Goal: Information Seeking & Learning: Learn about a topic

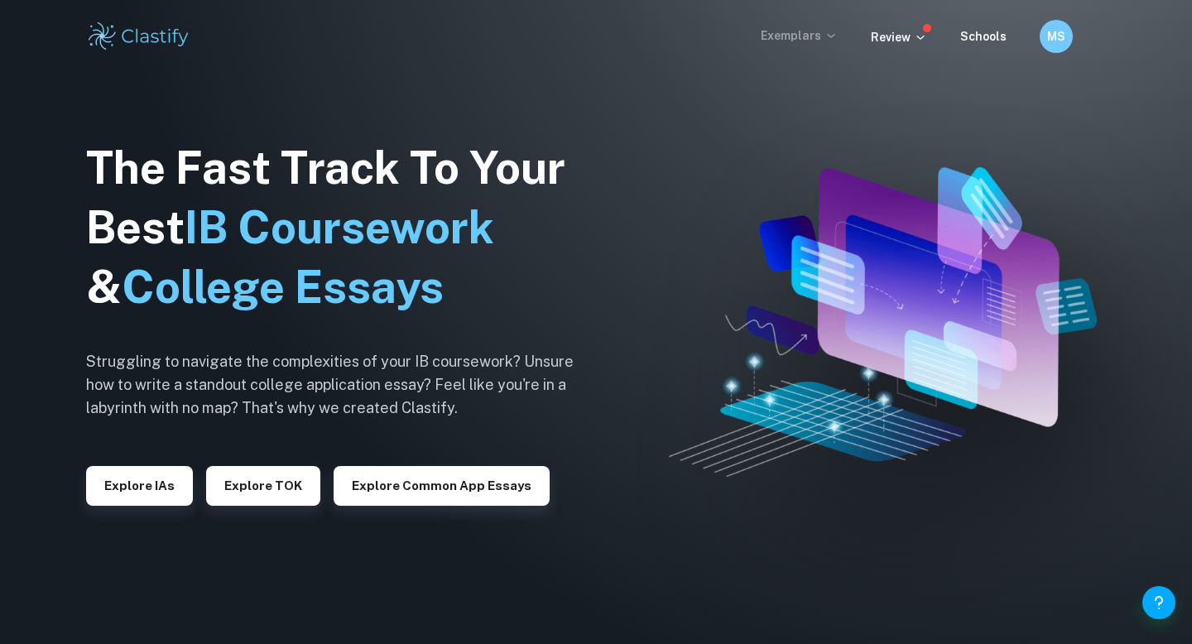
click at [796, 39] on p "Exemplars" at bounding box center [798, 35] width 77 height 18
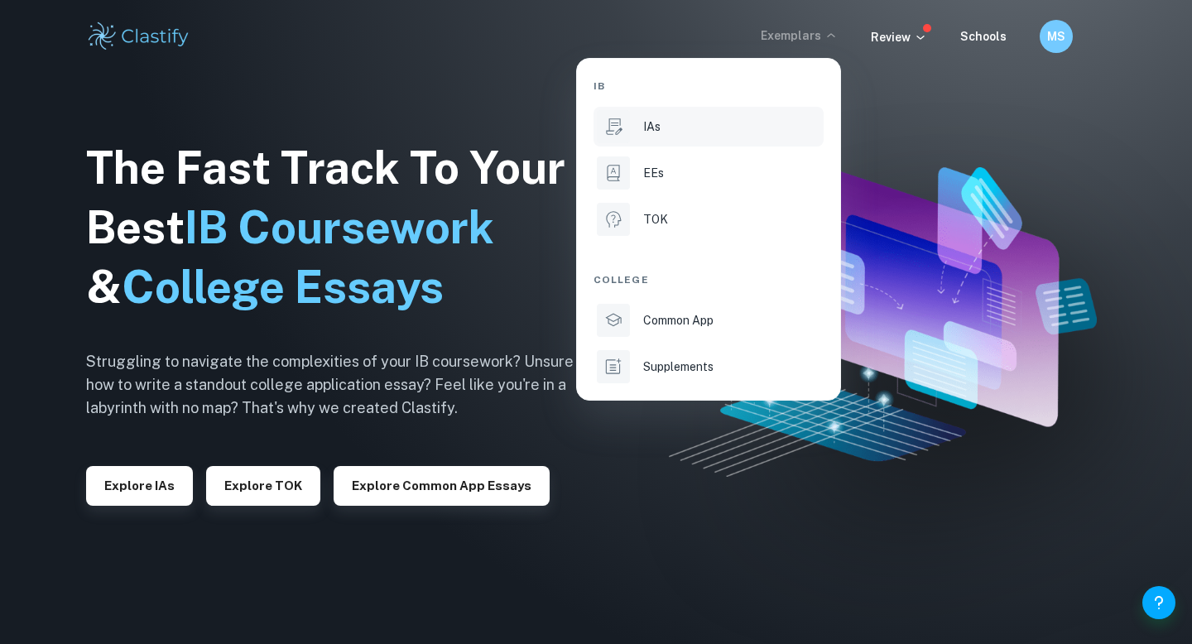
click at [682, 138] on li "IAs" at bounding box center [708, 127] width 230 height 40
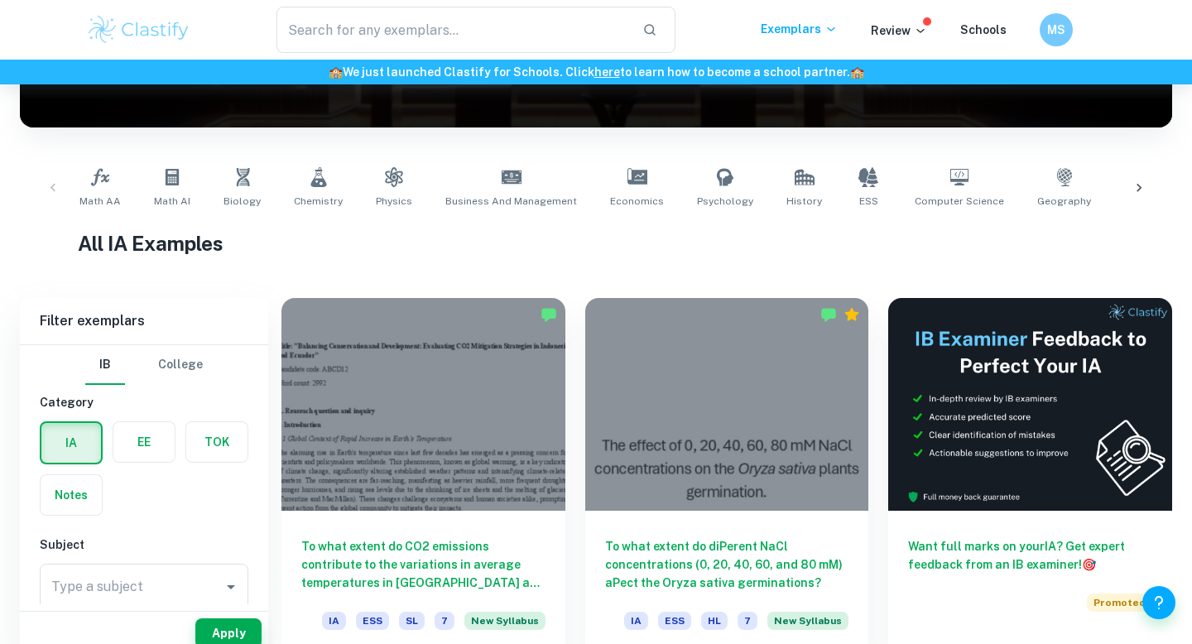
scroll to position [279, 0]
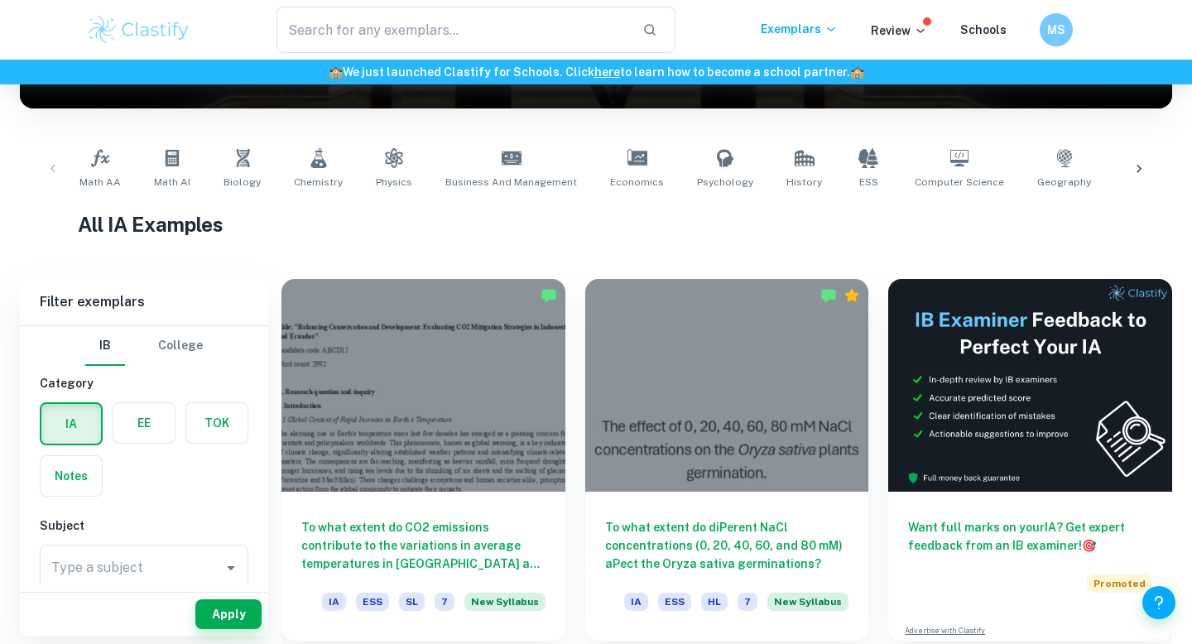
click at [1143, 162] on icon at bounding box center [1138, 169] width 17 height 17
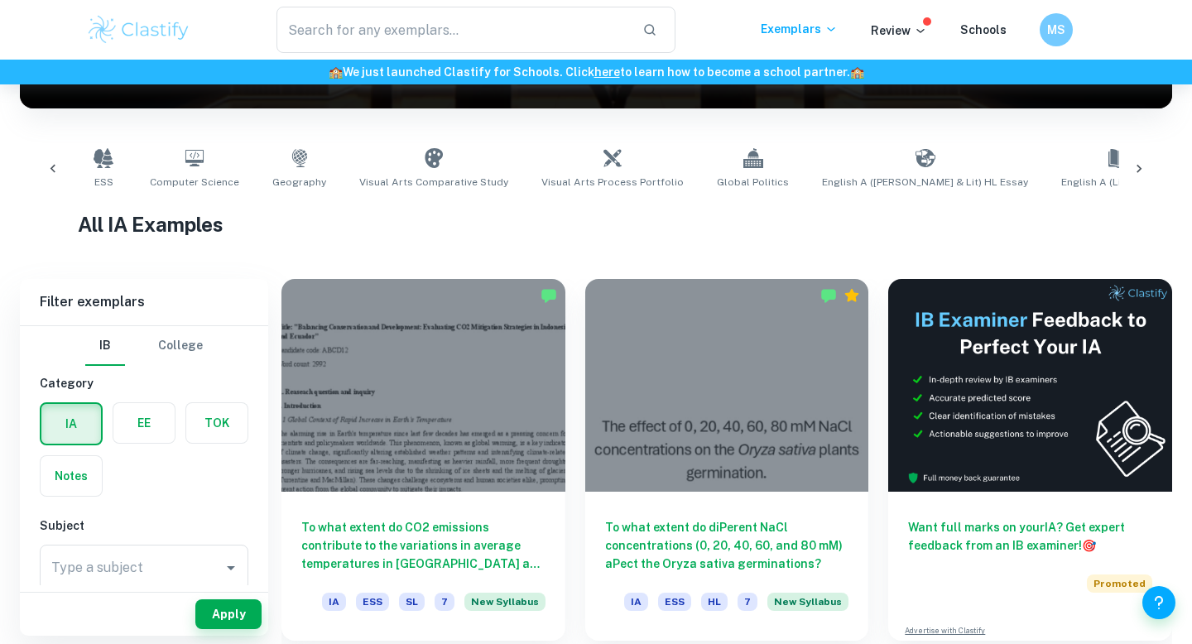
scroll to position [0, 930]
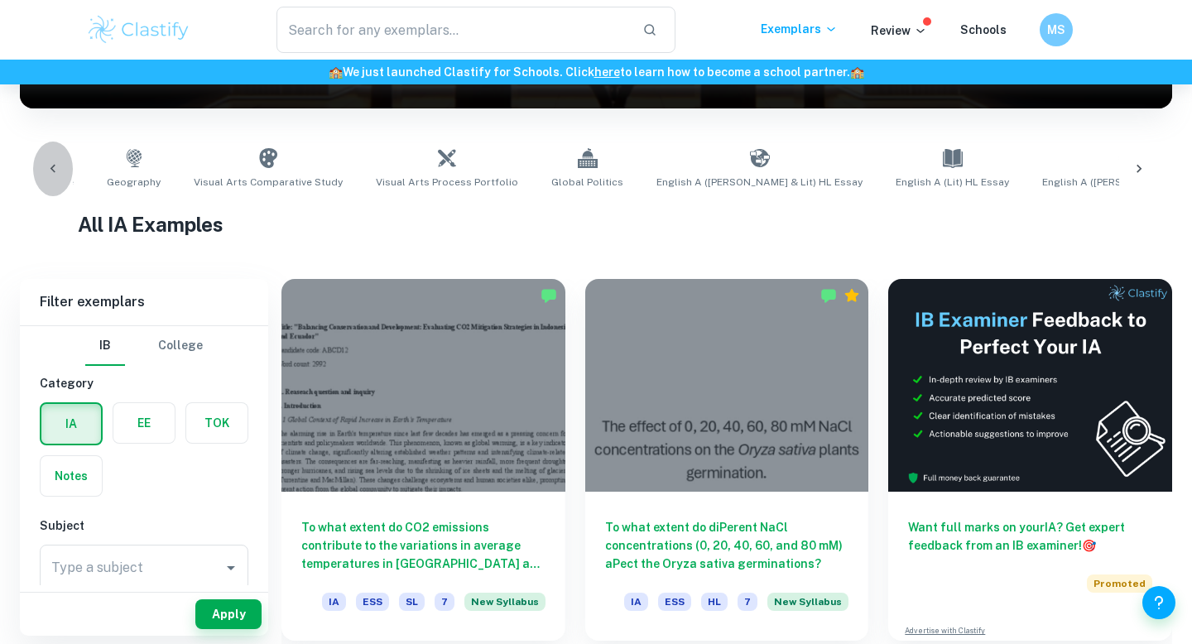
click at [53, 169] on icon at bounding box center [52, 169] width 5 height 8
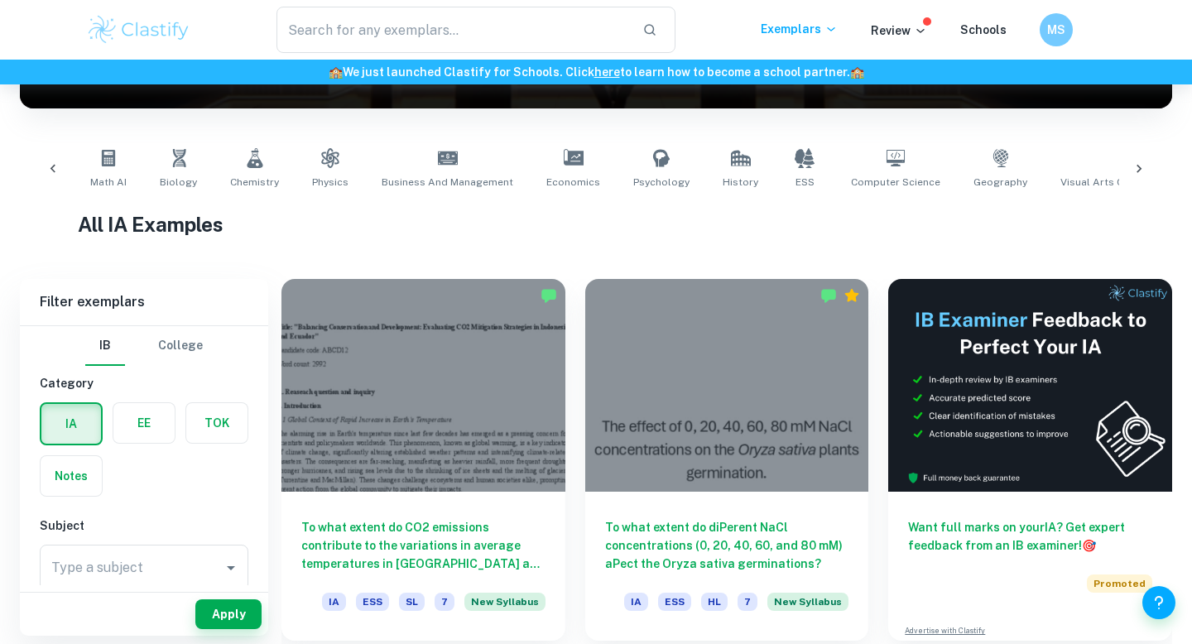
scroll to position [0, 0]
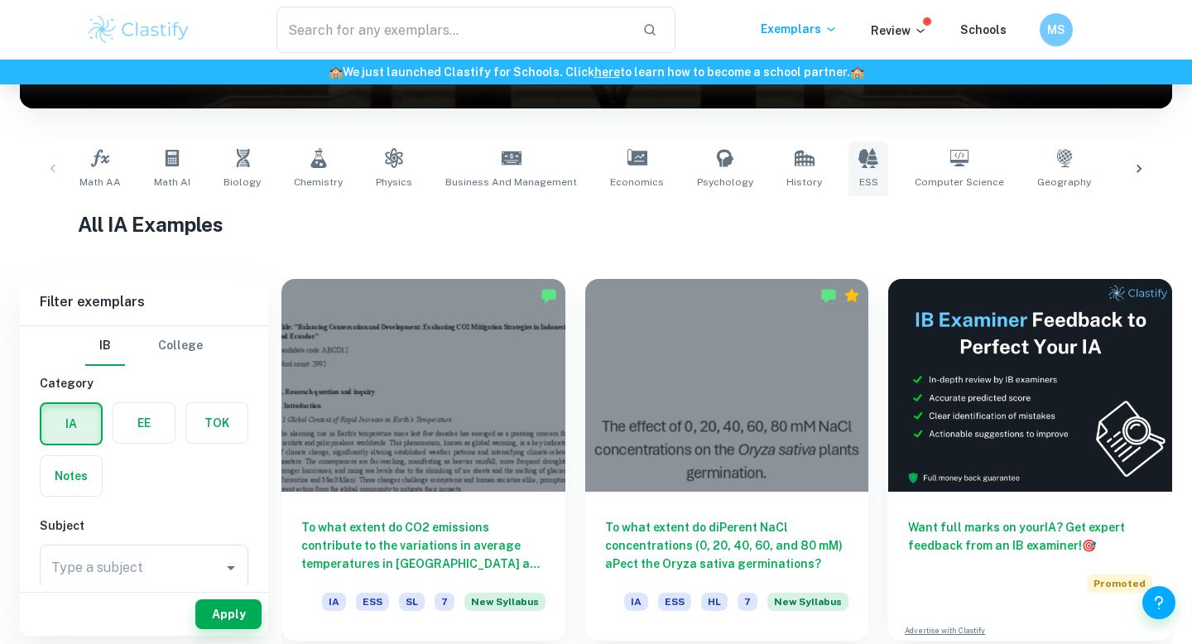
click at [854, 170] on link "ESS" at bounding box center [868, 169] width 40 height 55
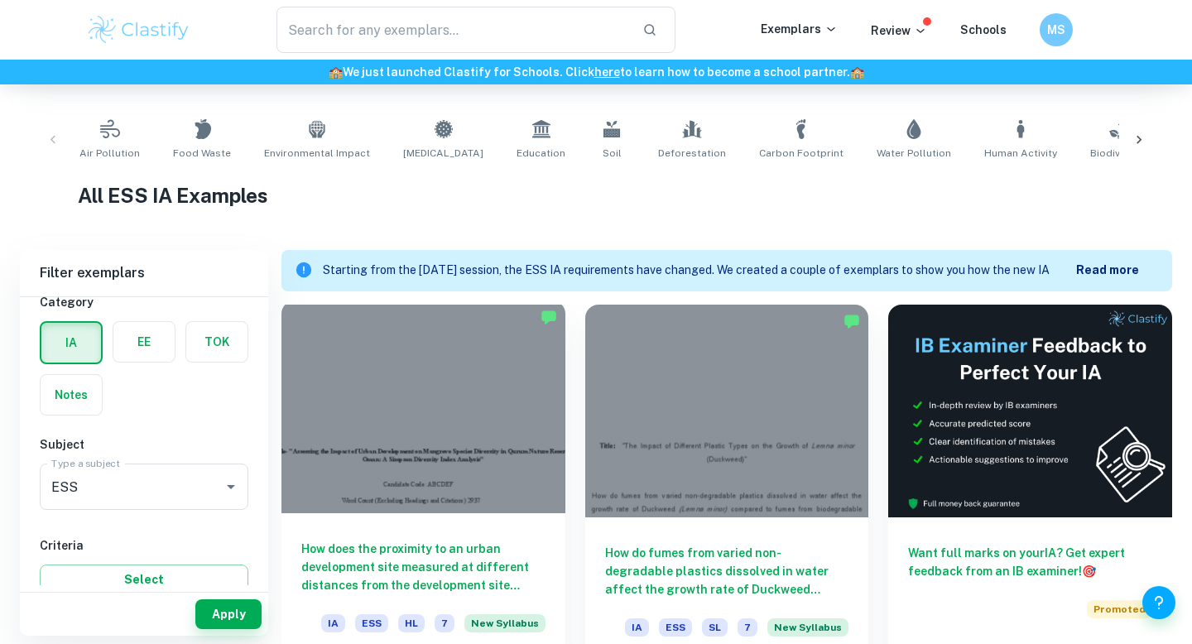
scroll to position [314, 0]
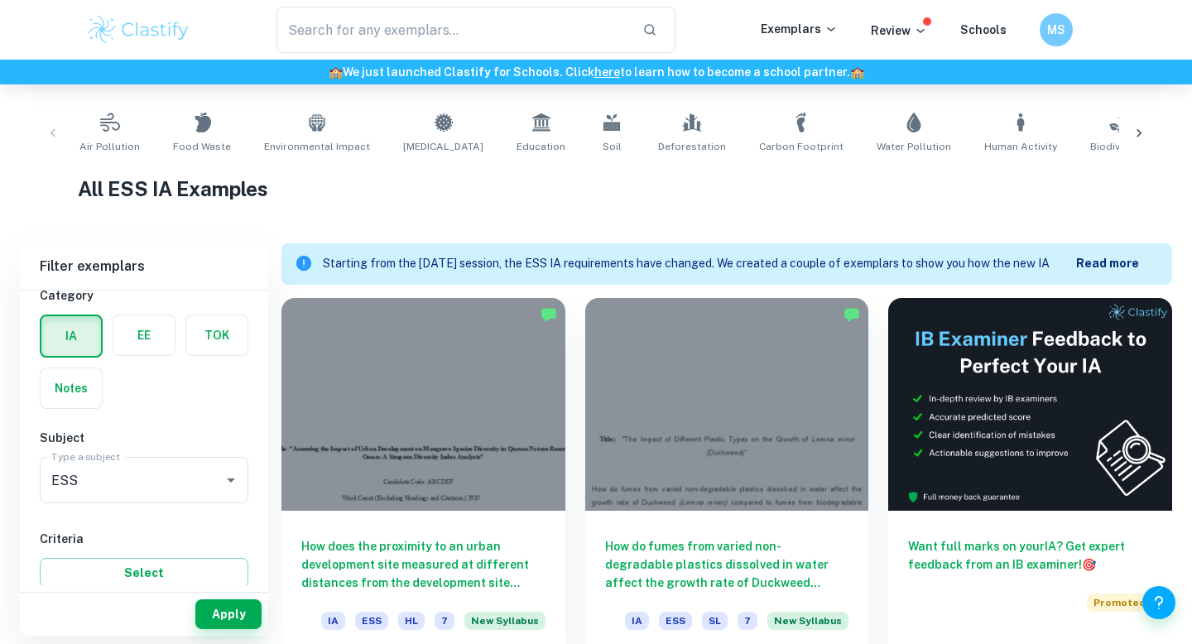
click at [1107, 260] on b "Read more" at bounding box center [1107, 263] width 63 height 13
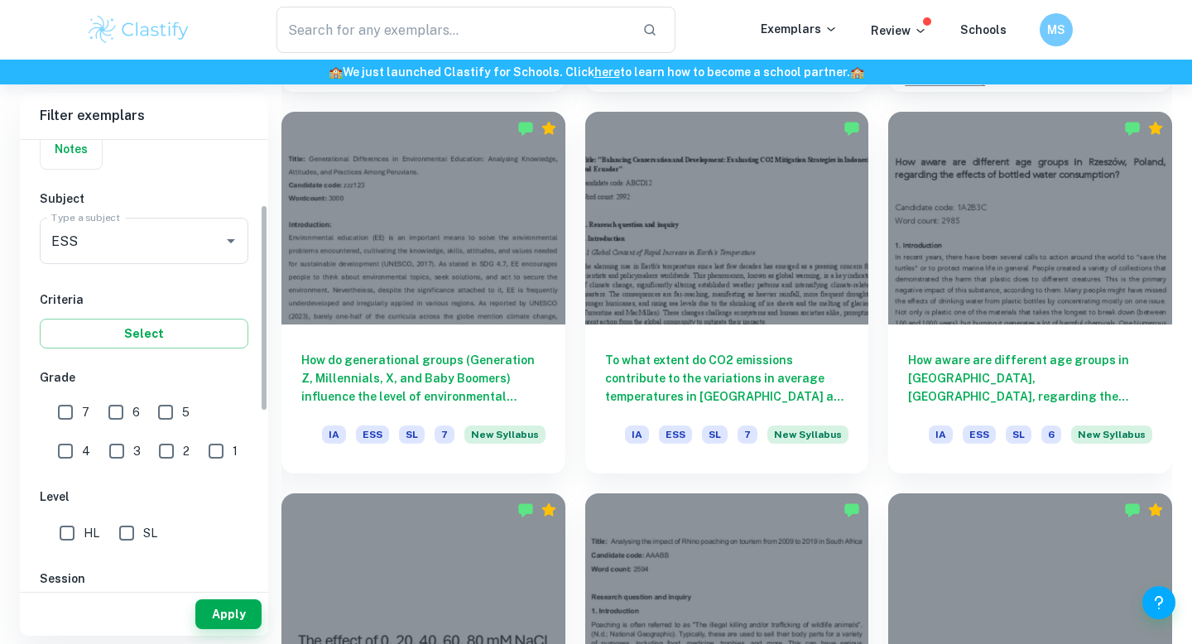
scroll to position [140, 0]
click at [67, 405] on input "7" at bounding box center [65, 412] width 33 height 33
checkbox input "true"
click at [122, 528] on input "SL" at bounding box center [126, 533] width 33 height 33
checkbox input "true"
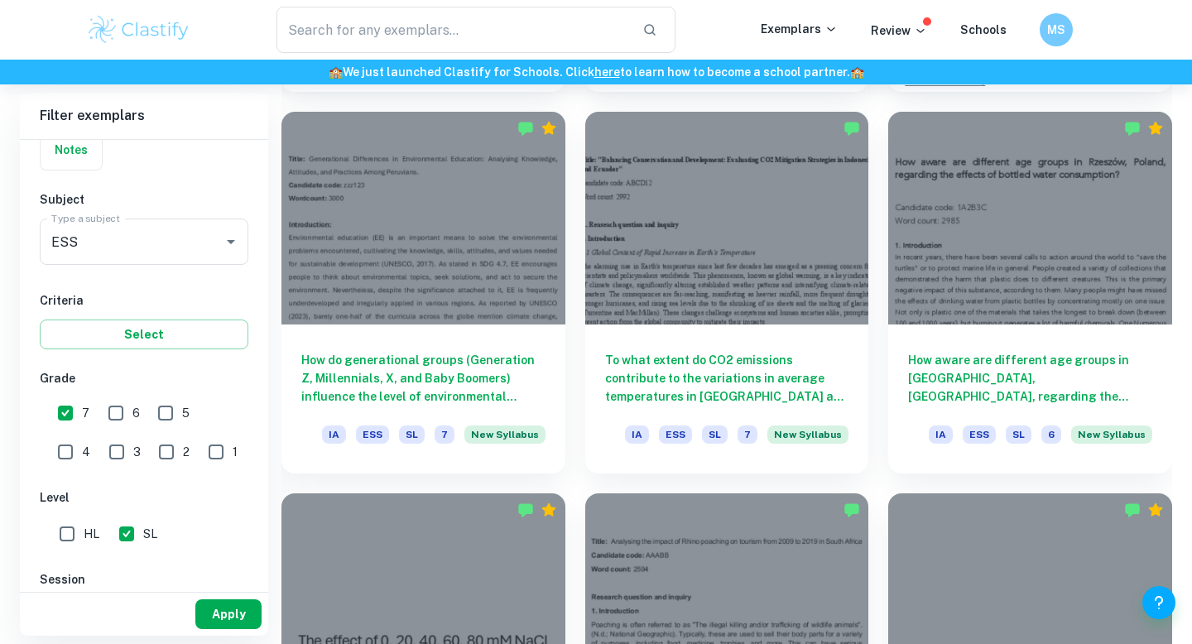
click at [212, 610] on button "Apply" at bounding box center [228, 614] width 66 height 30
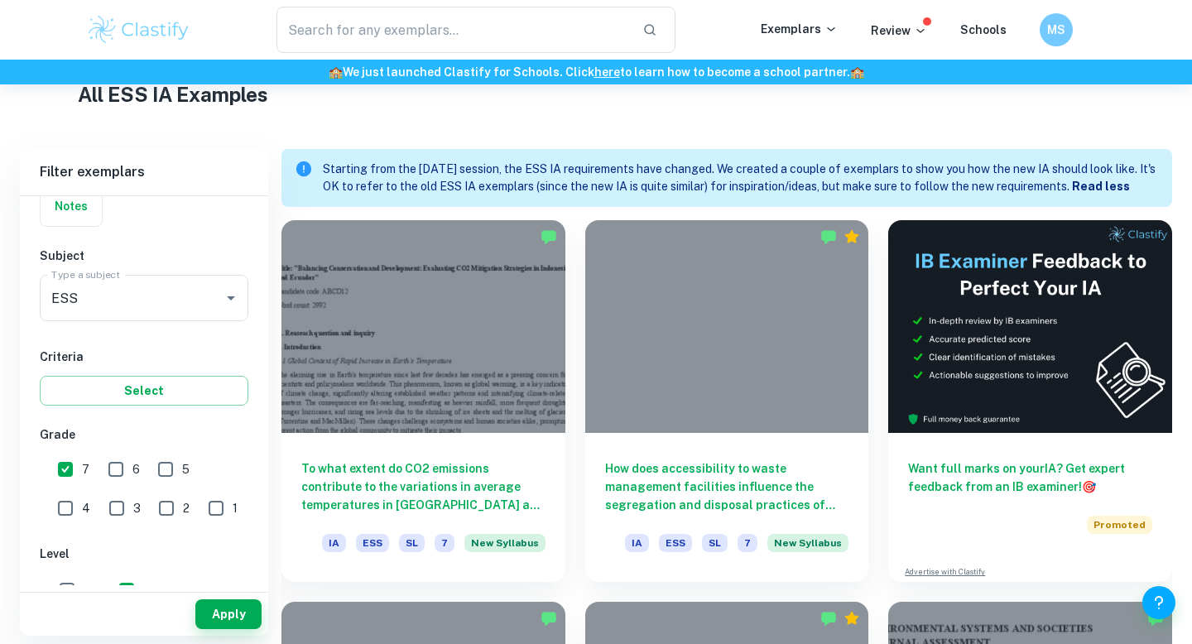
scroll to position [0, 0]
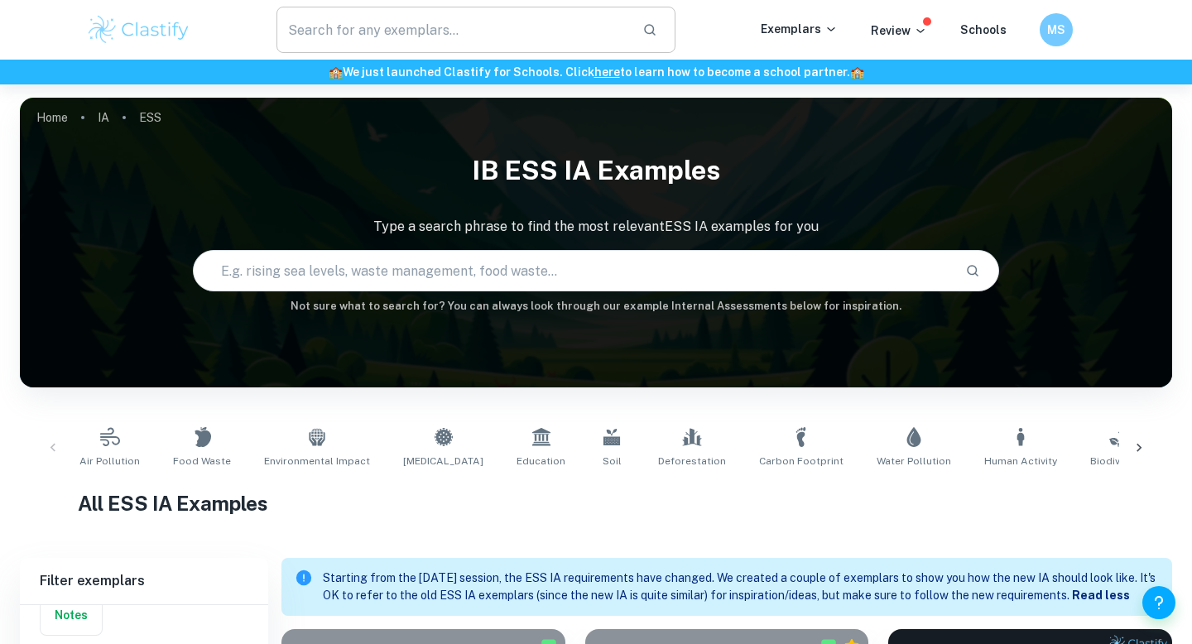
click at [450, 27] on input "text" at bounding box center [452, 30] width 353 height 46
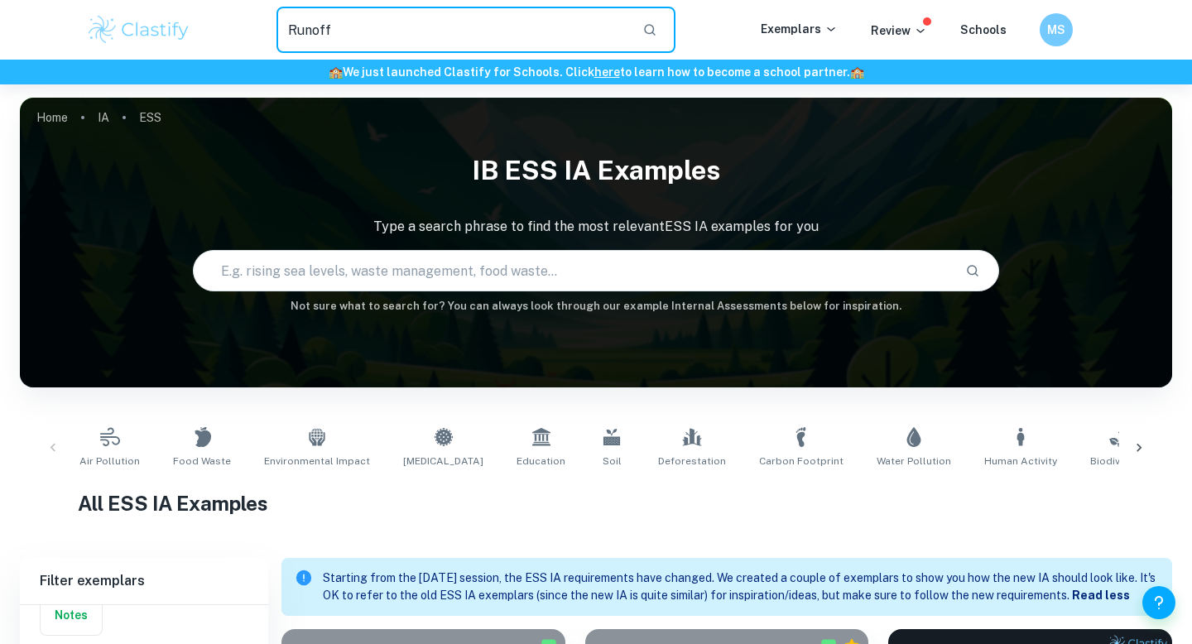
type input "Runoff"
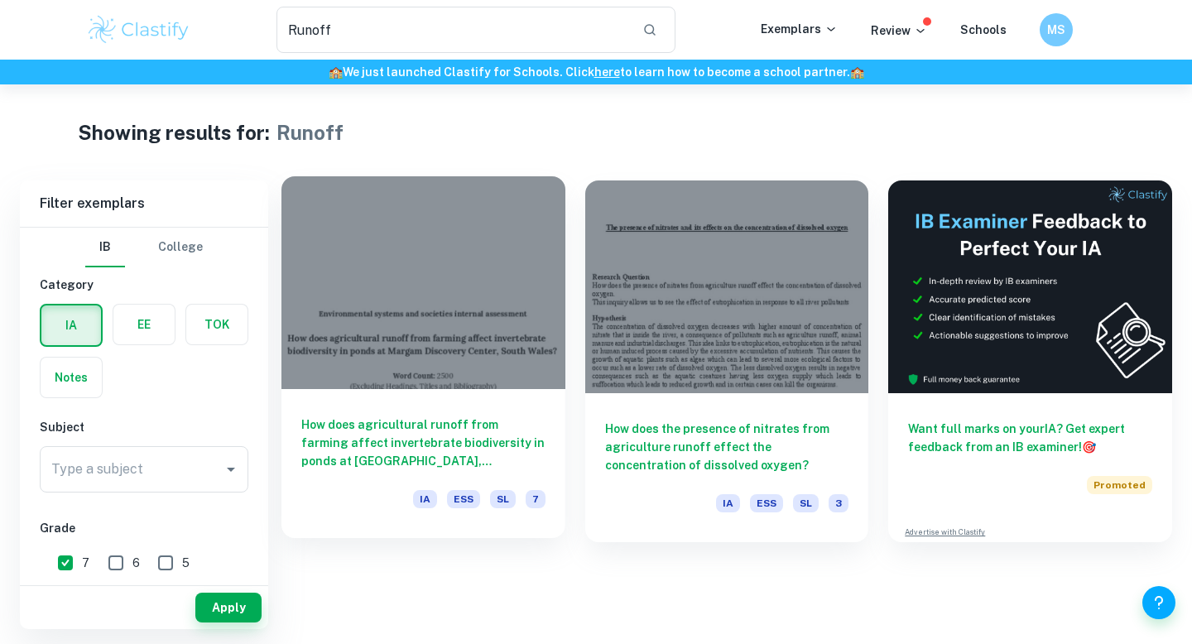
click at [462, 454] on h6 "How does agricultural runoff from farming affect invertebrate biodiversity in p…" at bounding box center [423, 442] width 244 height 55
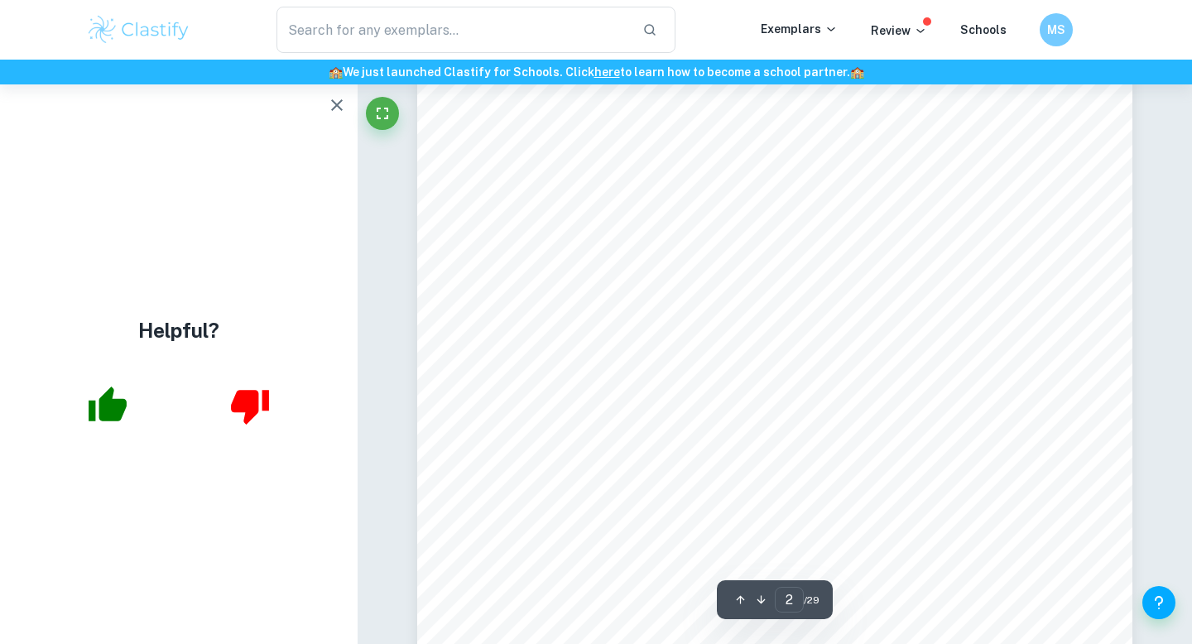
scroll to position [1306, 0]
click at [342, 98] on icon "button" at bounding box center [337, 105] width 20 height 20
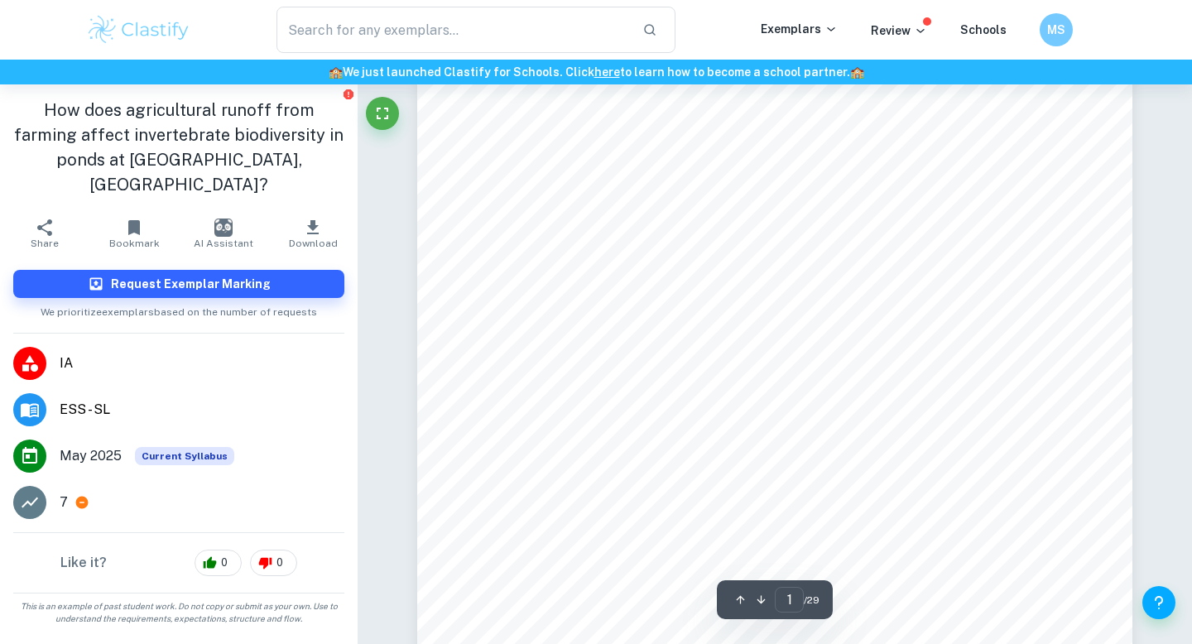
scroll to position [0, 0]
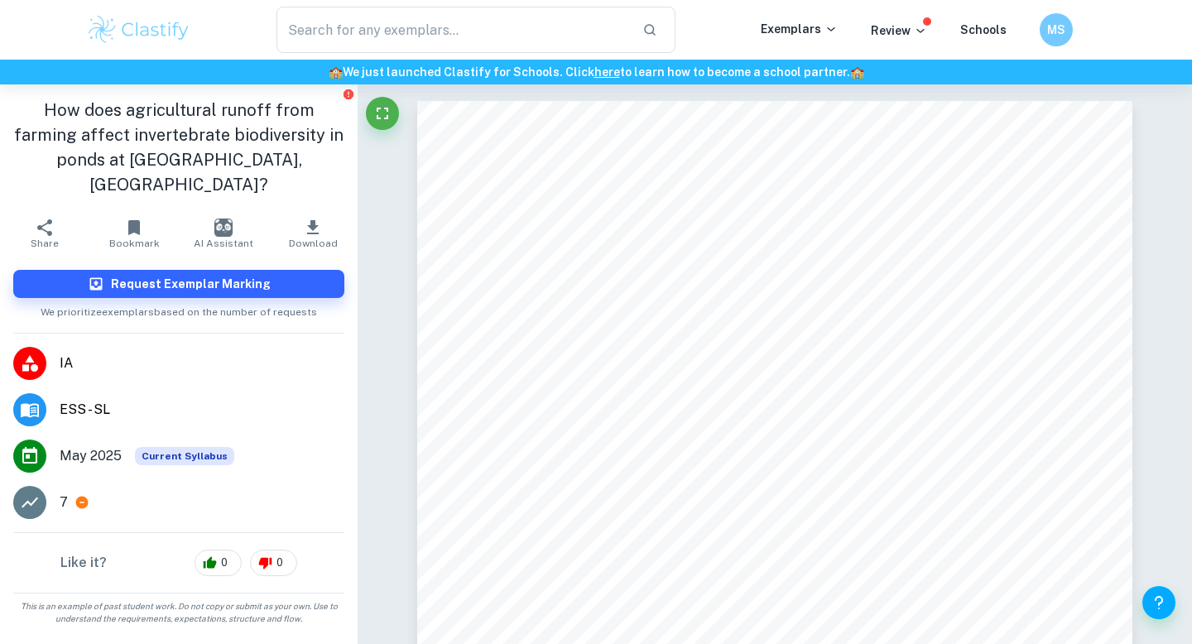
click at [147, 210] on button "Bookmark" at bounding box center [133, 233] width 89 height 46
click at [180, 275] on h6 "Request Exemplar Marking" at bounding box center [191, 284] width 160 height 18
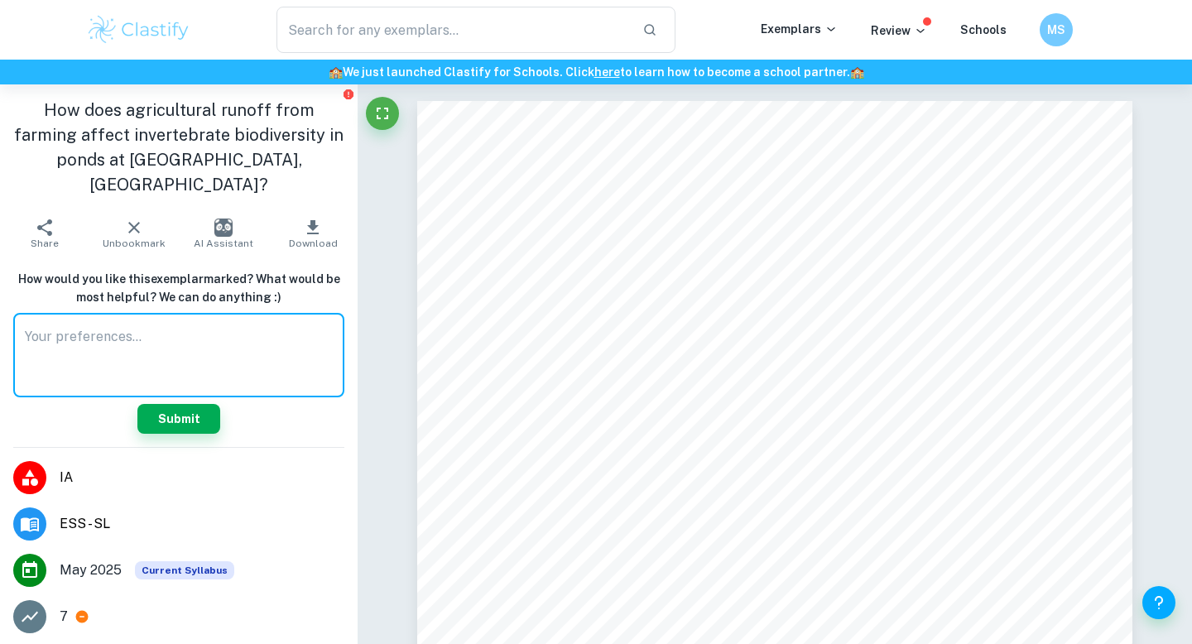
click at [161, 329] on textarea at bounding box center [179, 355] width 308 height 57
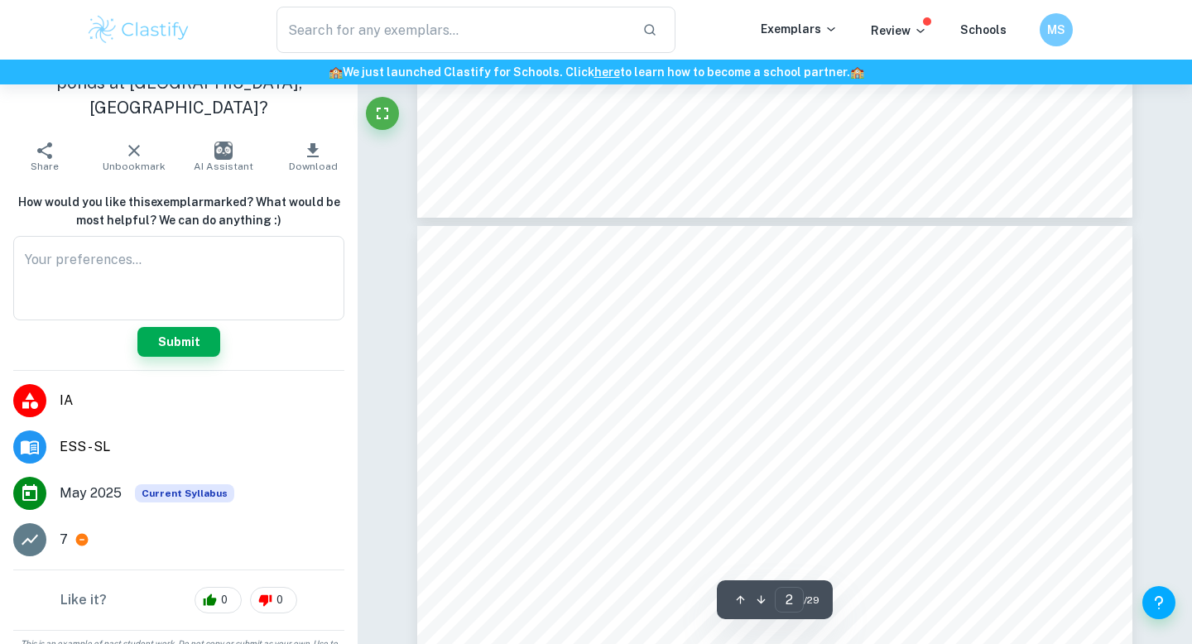
scroll to position [490, 0]
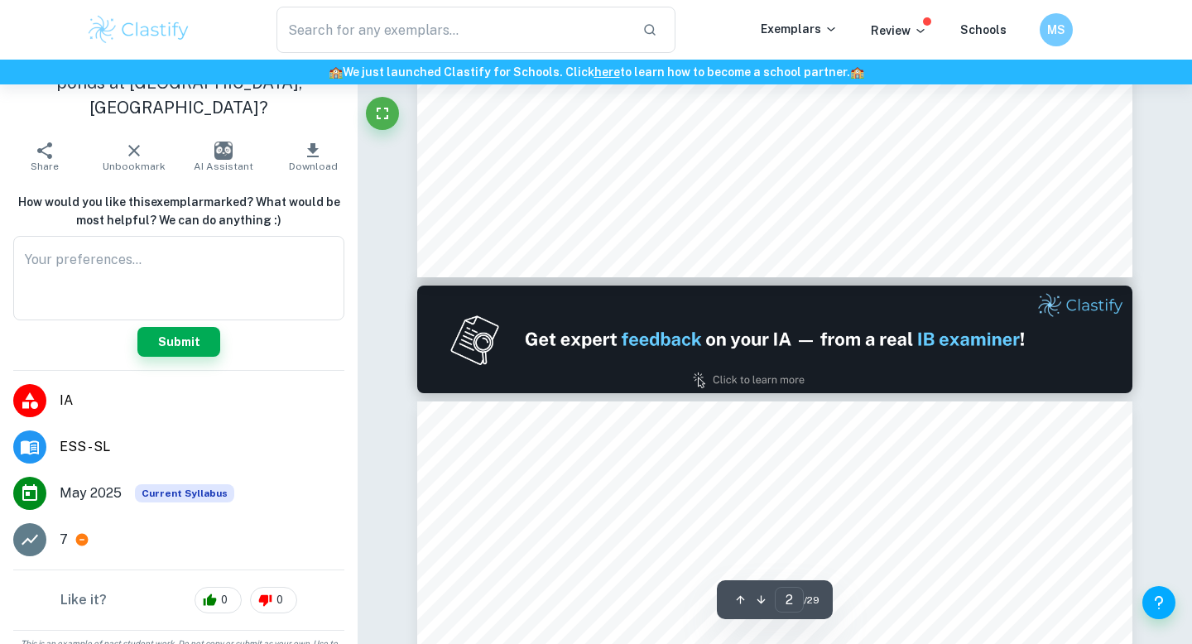
type input "1"
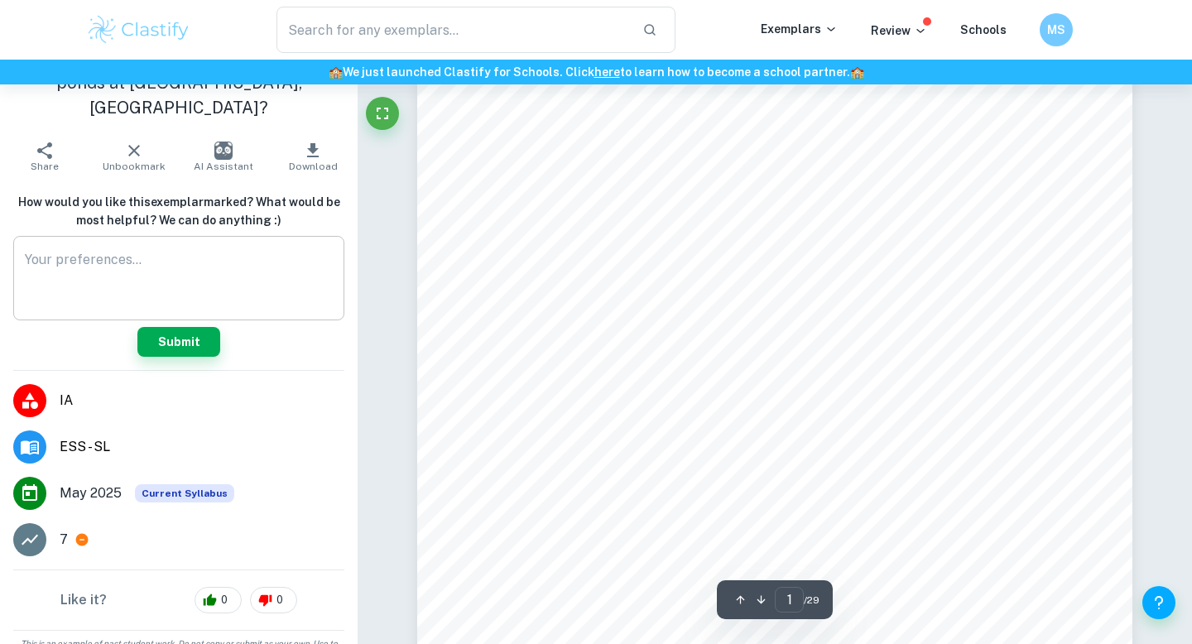
scroll to position [0, 0]
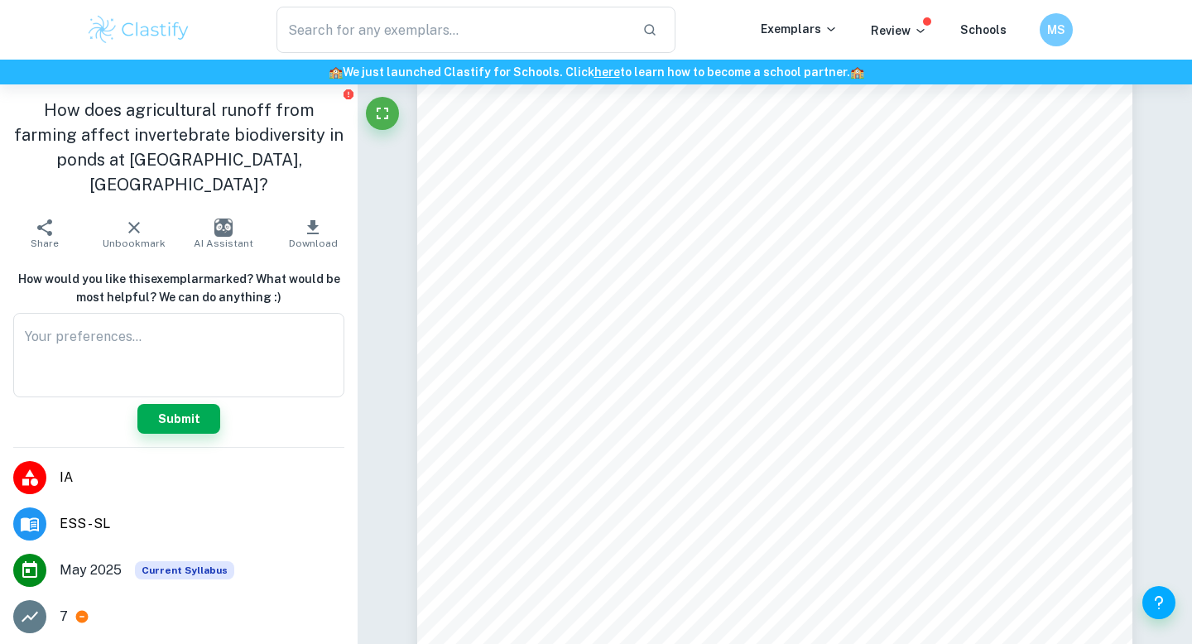
type input "Runoff"
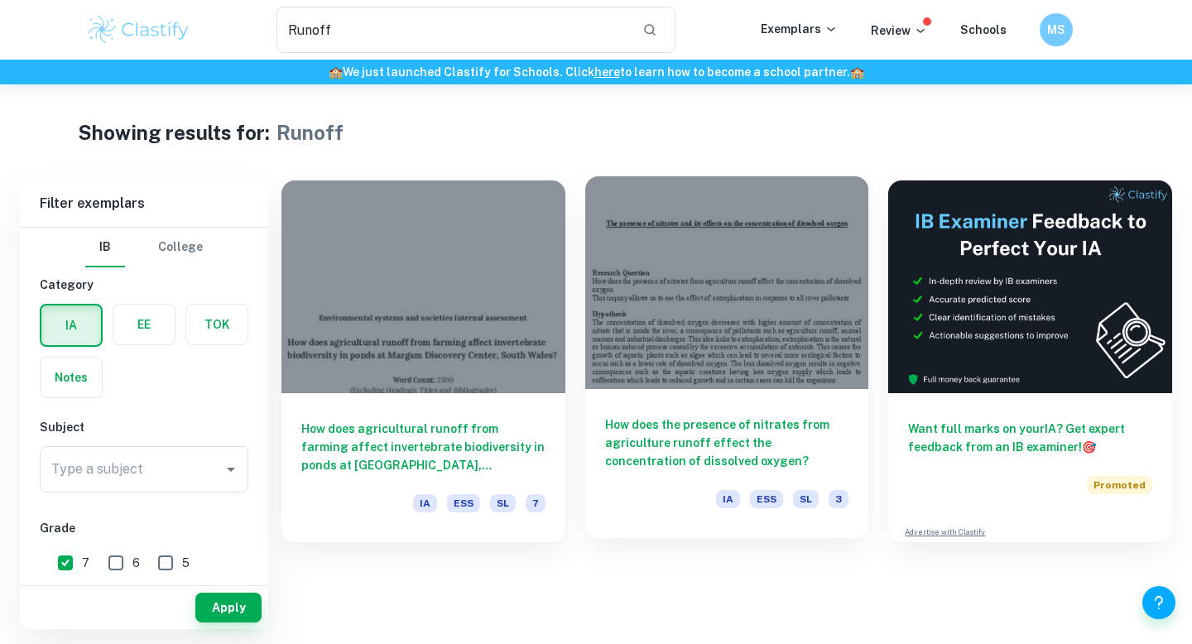
click at [691, 430] on h6 "How does the presence of nitrates from agriculture runoff effect the concentrat…" at bounding box center [727, 442] width 244 height 55
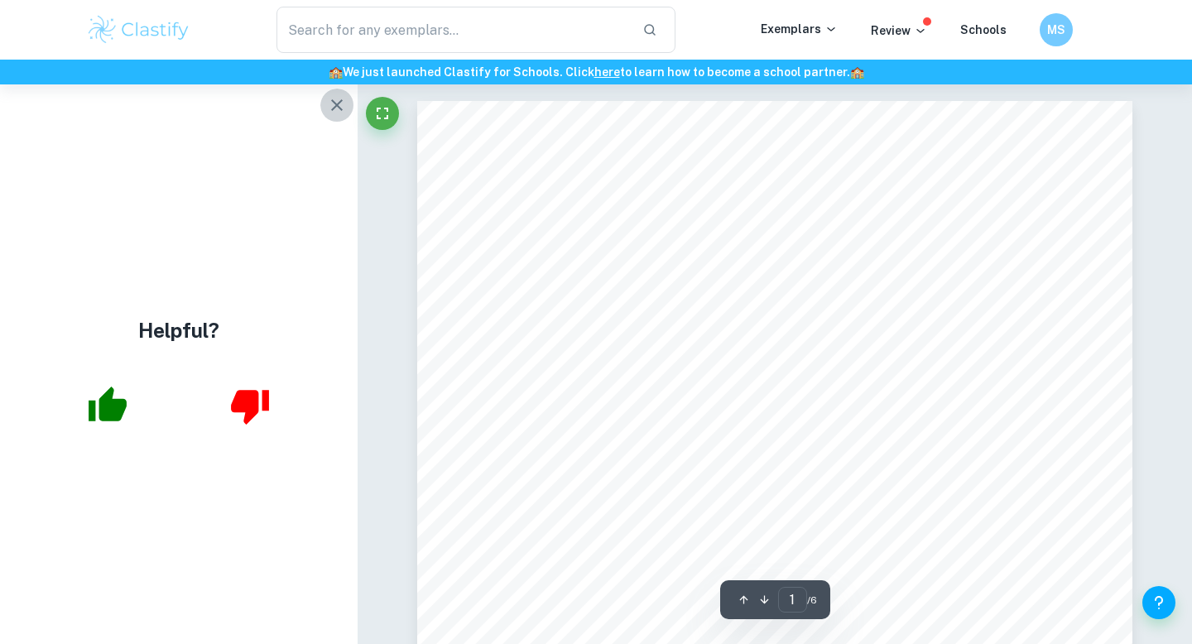
click at [331, 106] on icon "button" at bounding box center [337, 105] width 20 height 20
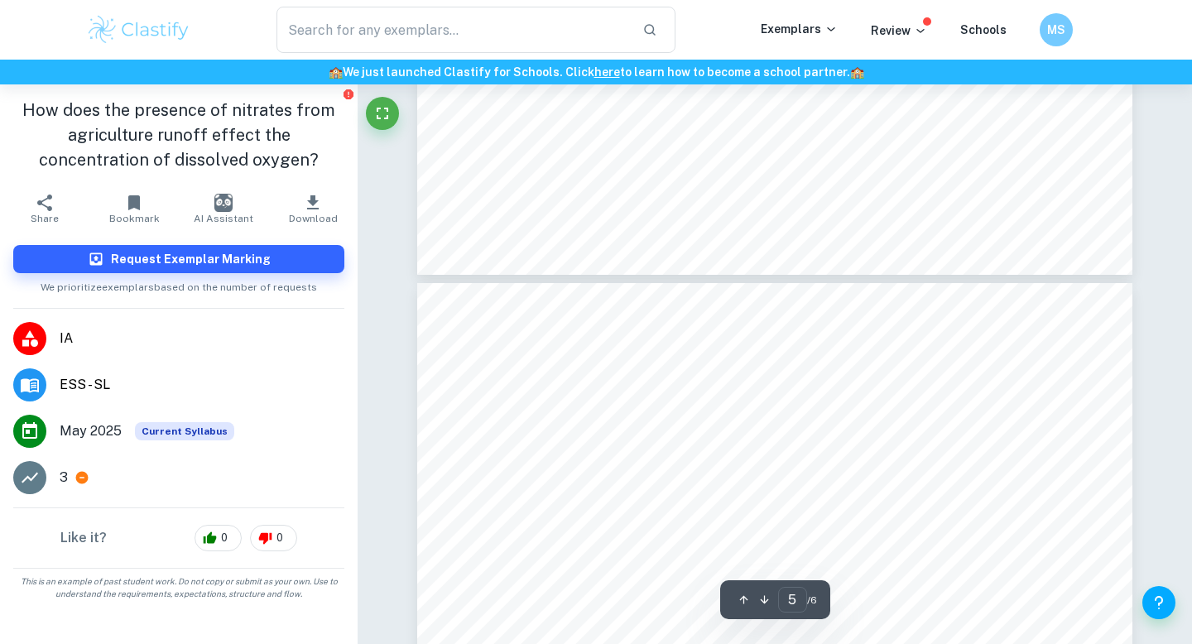
type input "6"
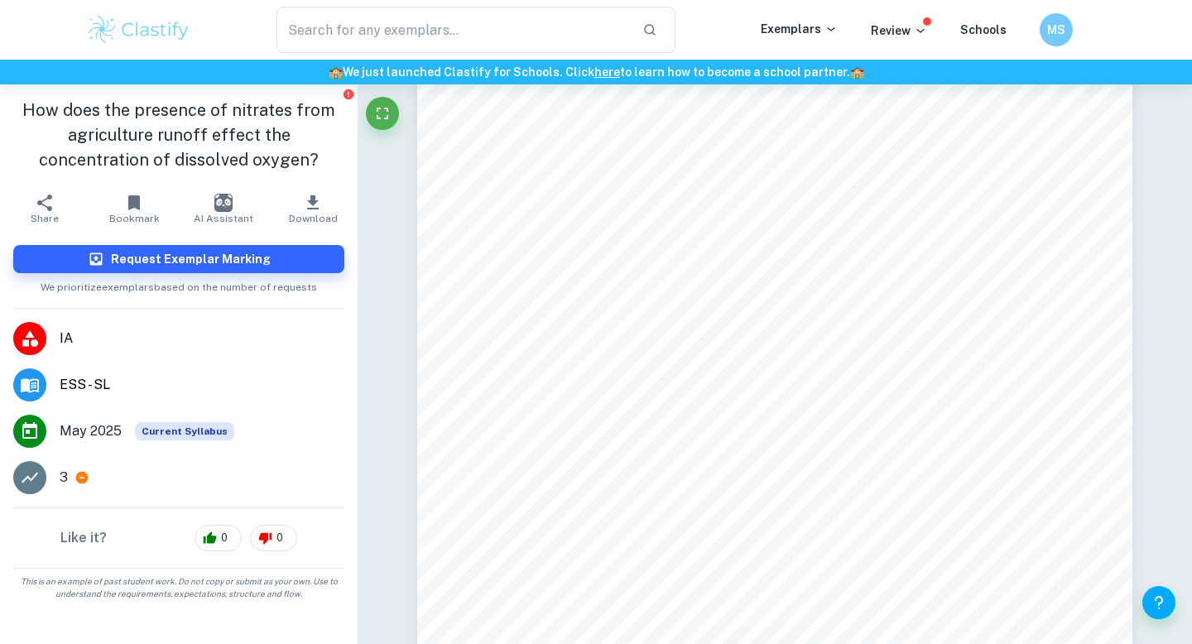
type input "Runoff"
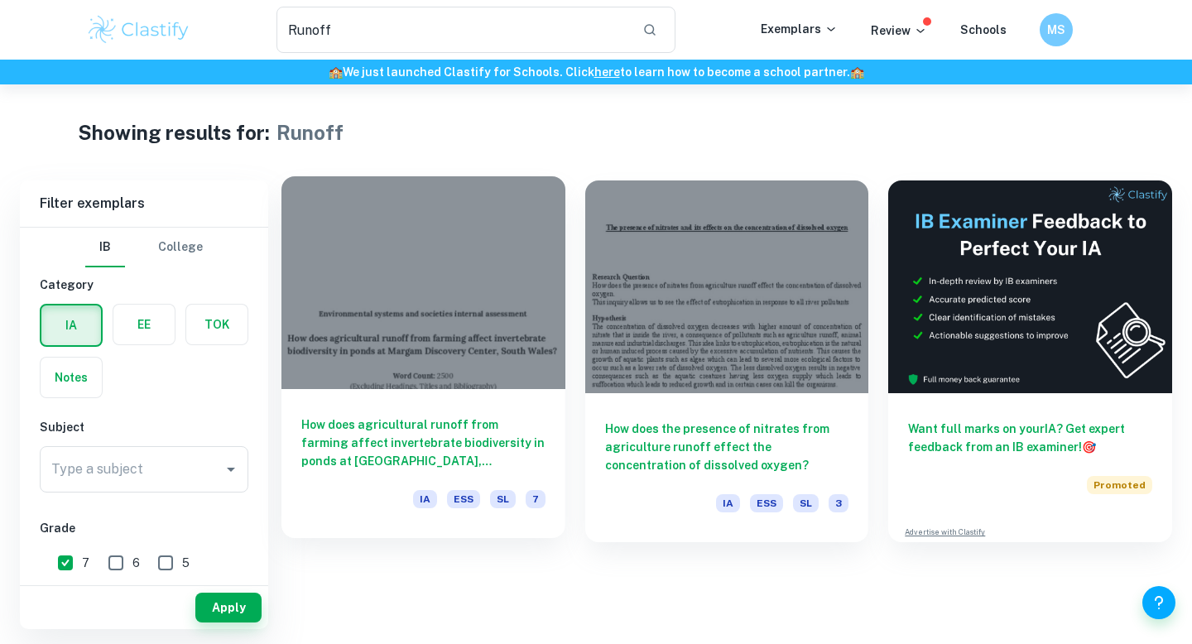
click at [382, 434] on h6 "How does agricultural runoff from farming affect invertebrate biodiversity in p…" at bounding box center [423, 442] width 244 height 55
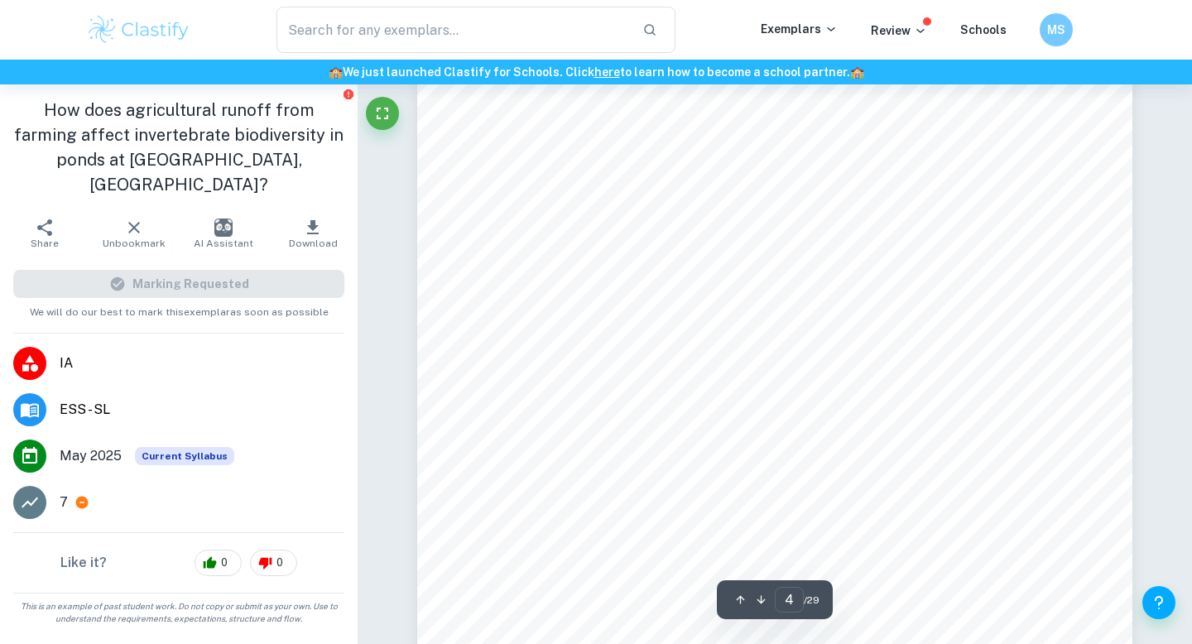
scroll to position [6282, 0]
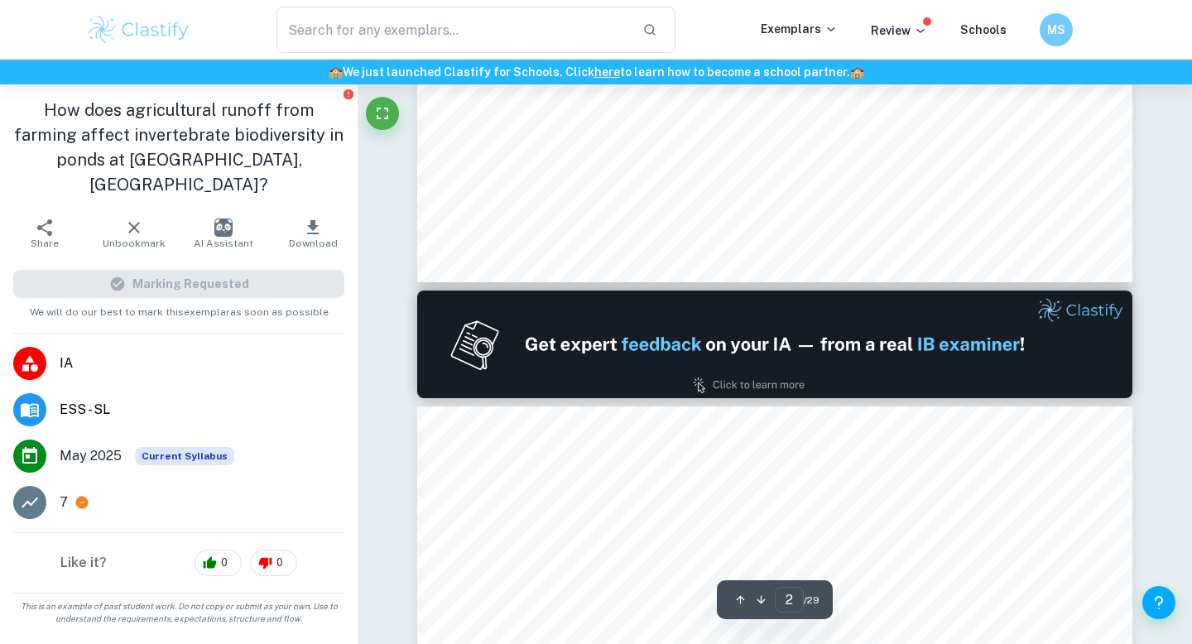
type input "1"
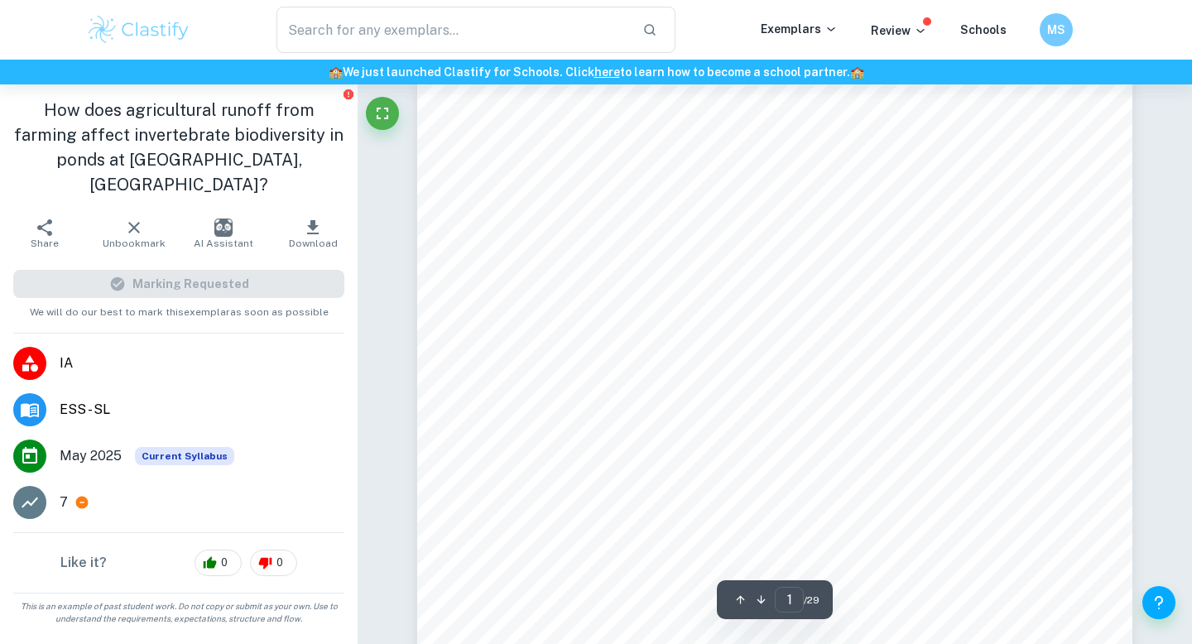
scroll to position [176, 0]
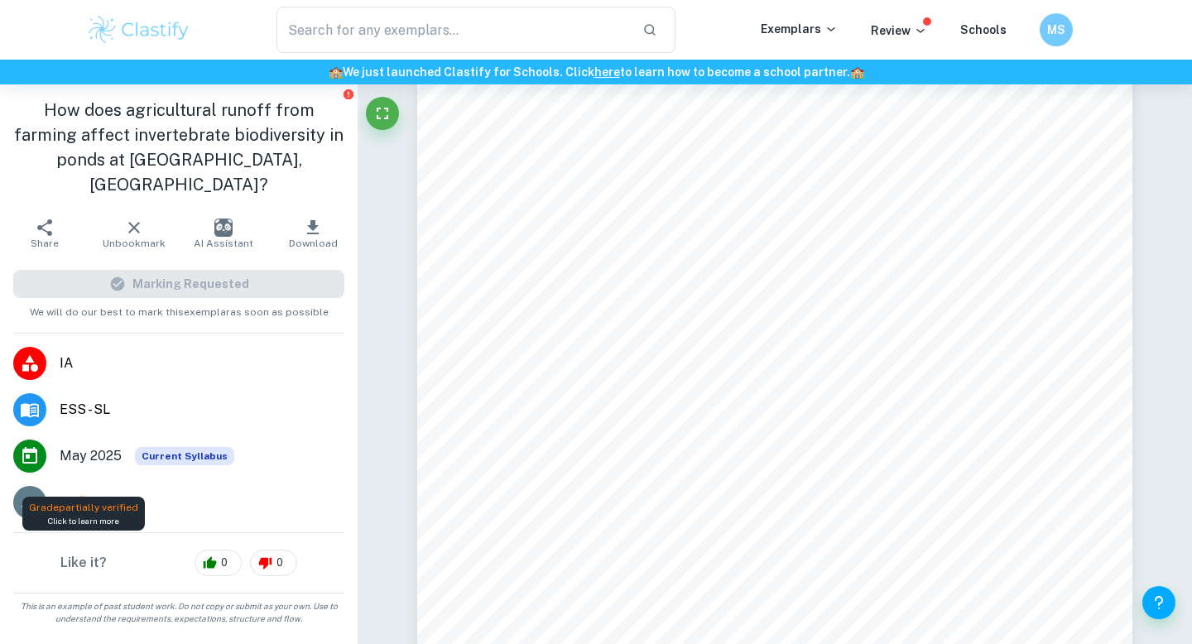
click at [84, 497] on icon at bounding box center [82, 503] width 12 height 12
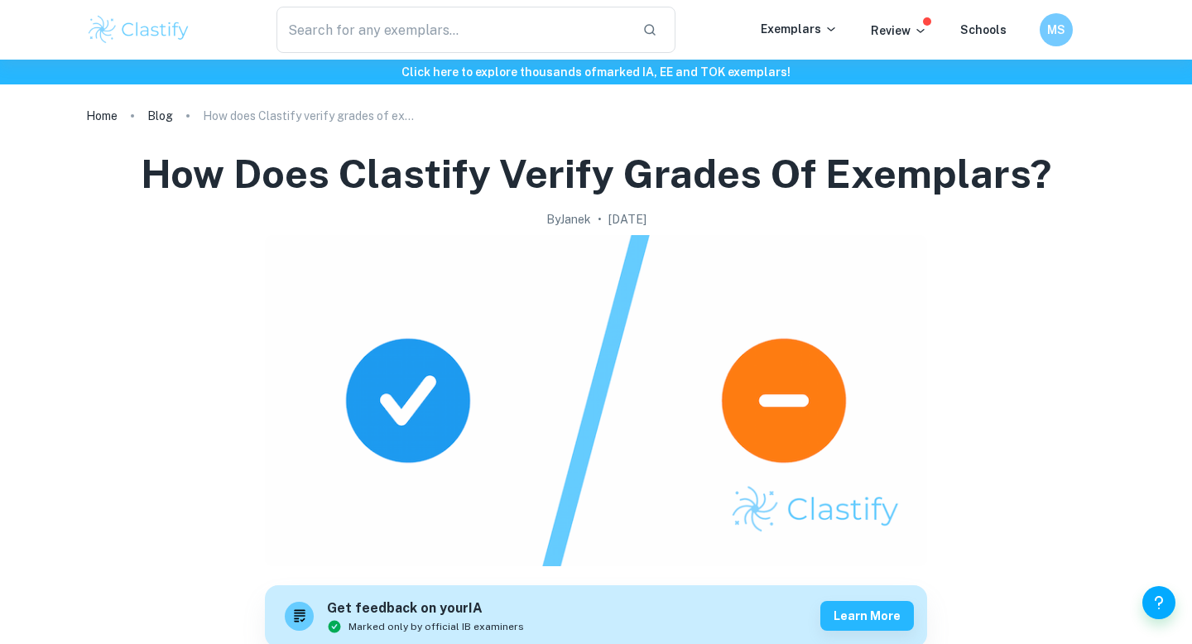
click at [132, 26] on img at bounding box center [138, 29] width 105 height 33
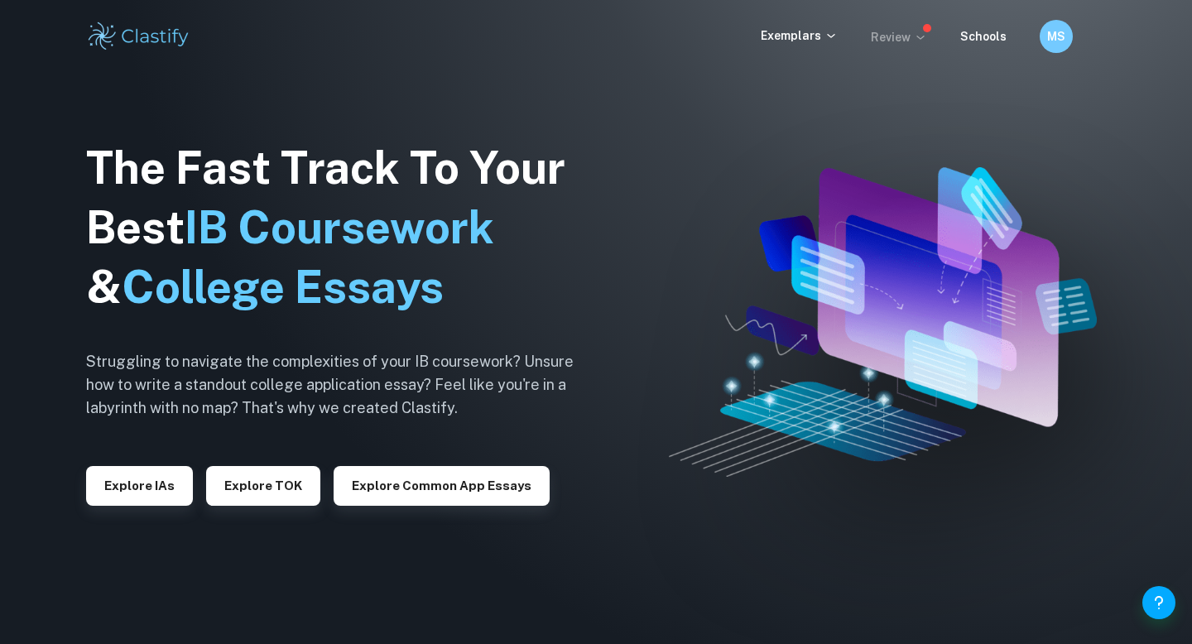
click at [910, 31] on p "Review" at bounding box center [899, 37] width 56 height 18
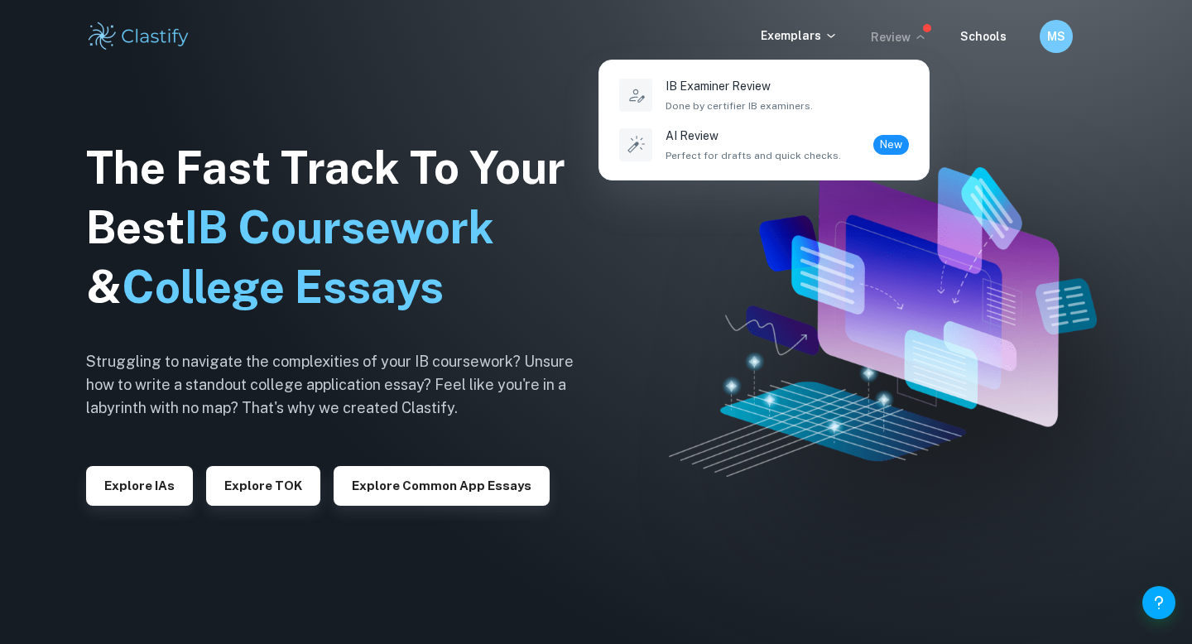
click at [832, 35] on div at bounding box center [596, 322] width 1192 height 644
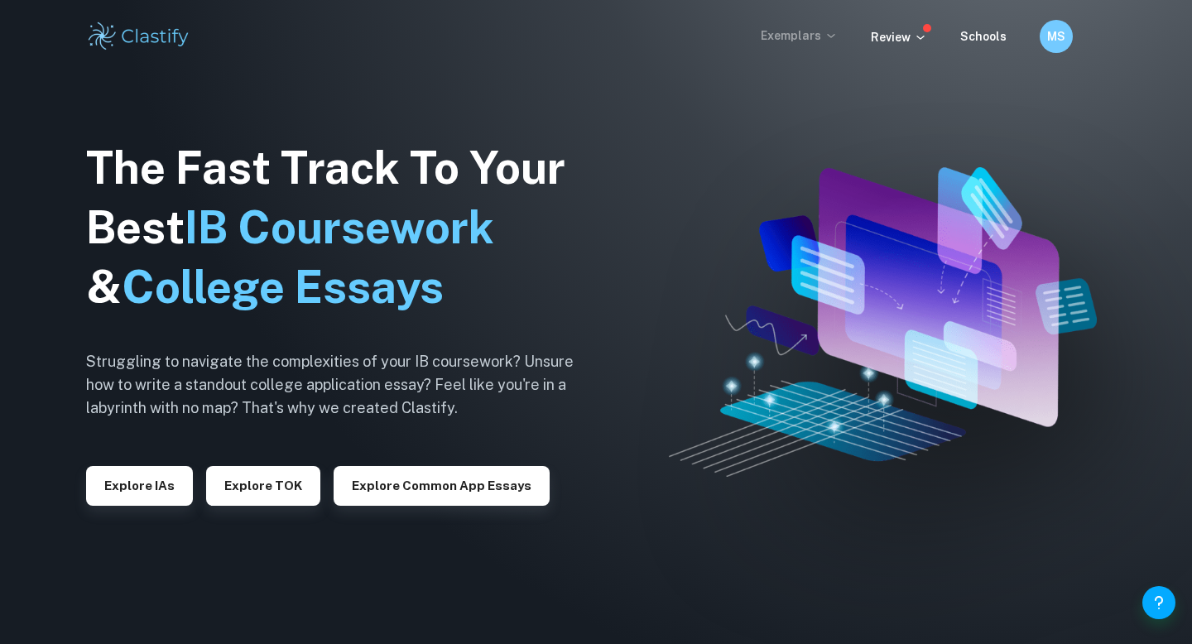
click at [834, 35] on icon at bounding box center [830, 36] width 7 height 4
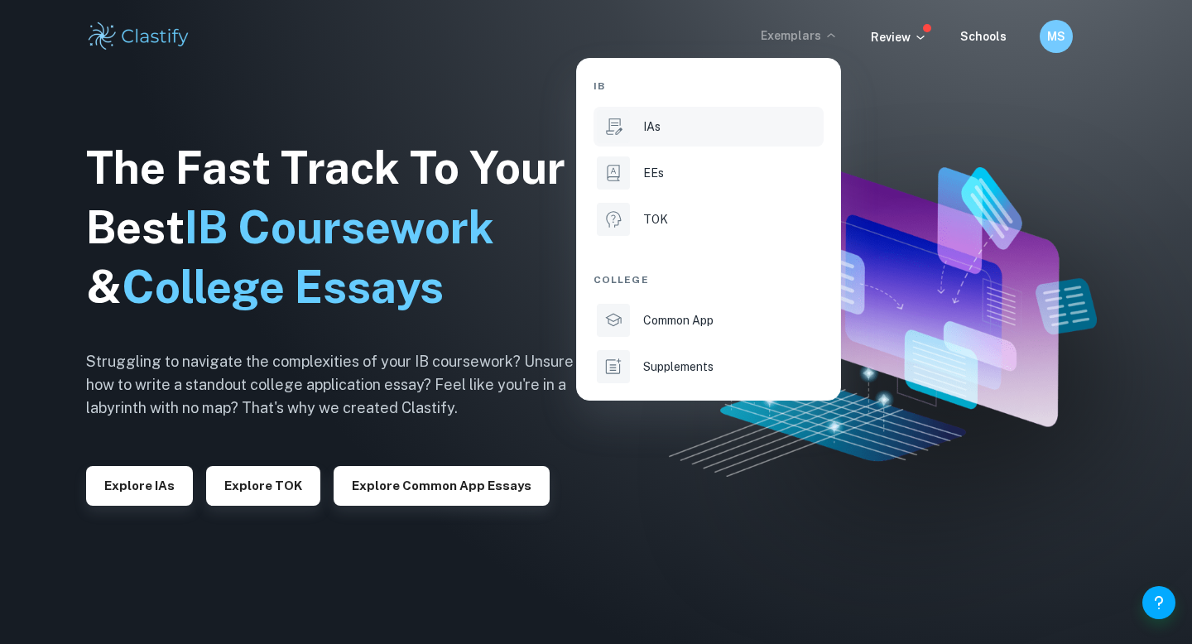
click at [735, 123] on div "IAs" at bounding box center [731, 127] width 177 height 18
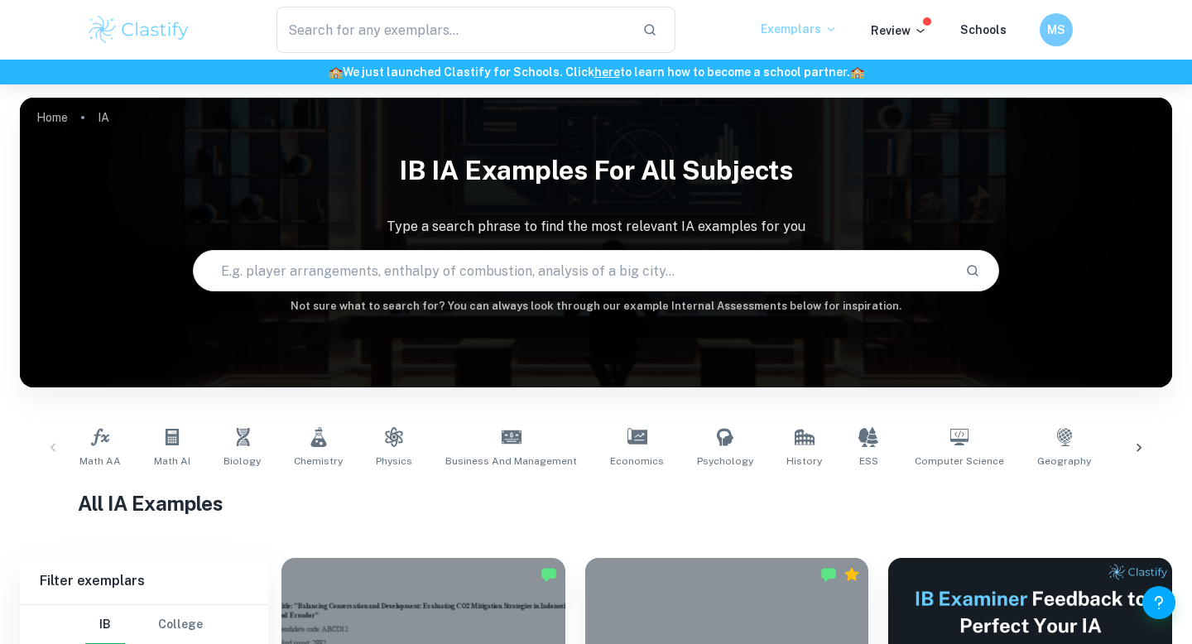
scroll to position [91, 0]
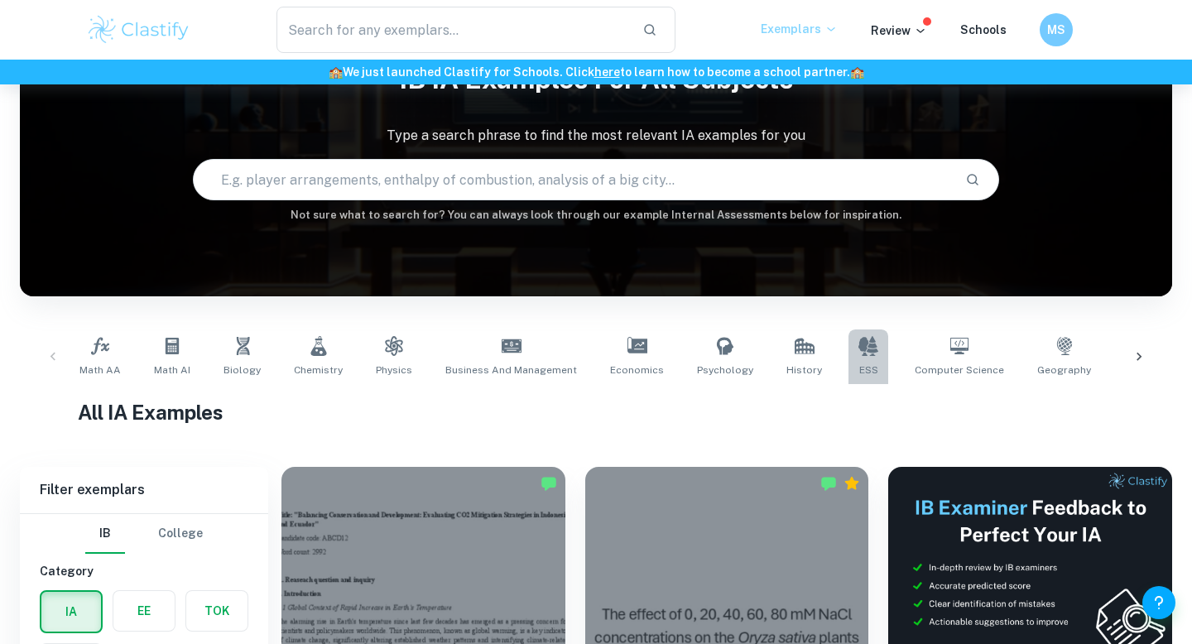
click at [859, 363] on span "ESS" at bounding box center [868, 369] width 19 height 15
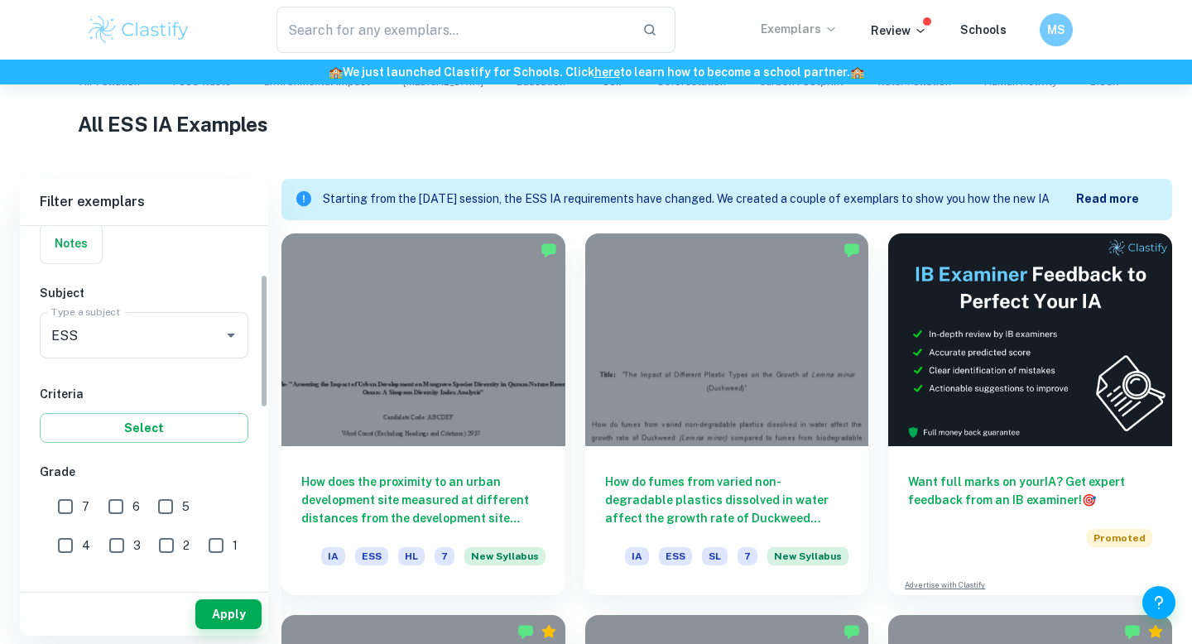
scroll to position [132, 0]
click at [70, 517] on input "7" at bounding box center [65, 507] width 33 height 33
checkbox input "true"
click at [122, 516] on input "6" at bounding box center [115, 507] width 33 height 33
checkbox input "true"
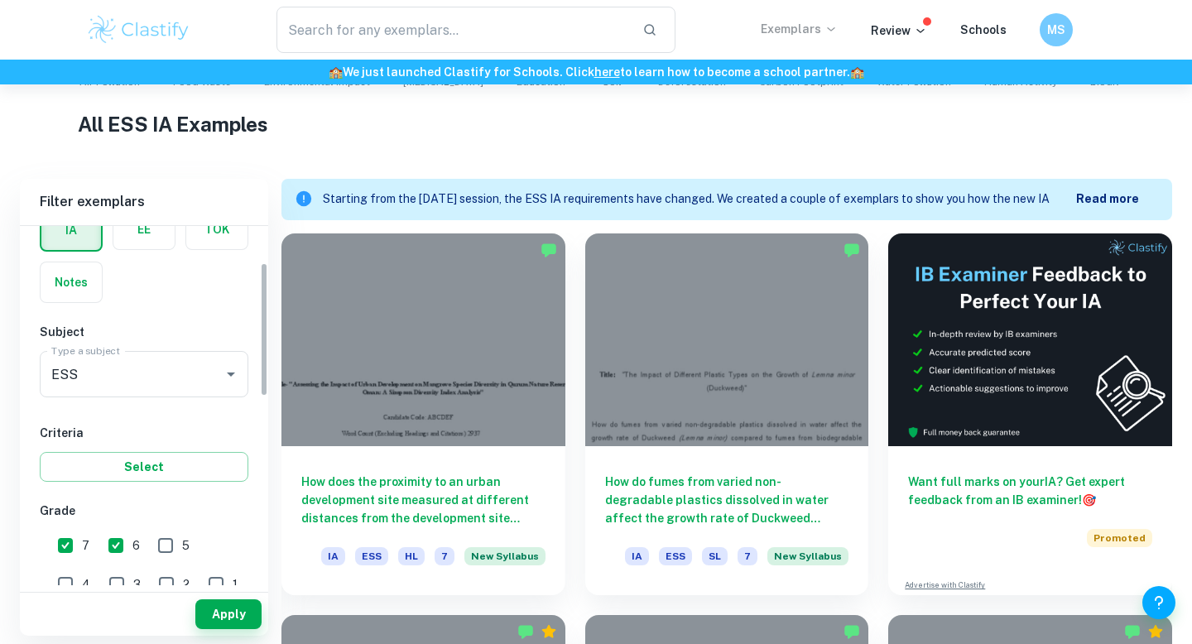
scroll to position [92, 0]
click at [200, 473] on button "Select" at bounding box center [144, 468] width 209 height 30
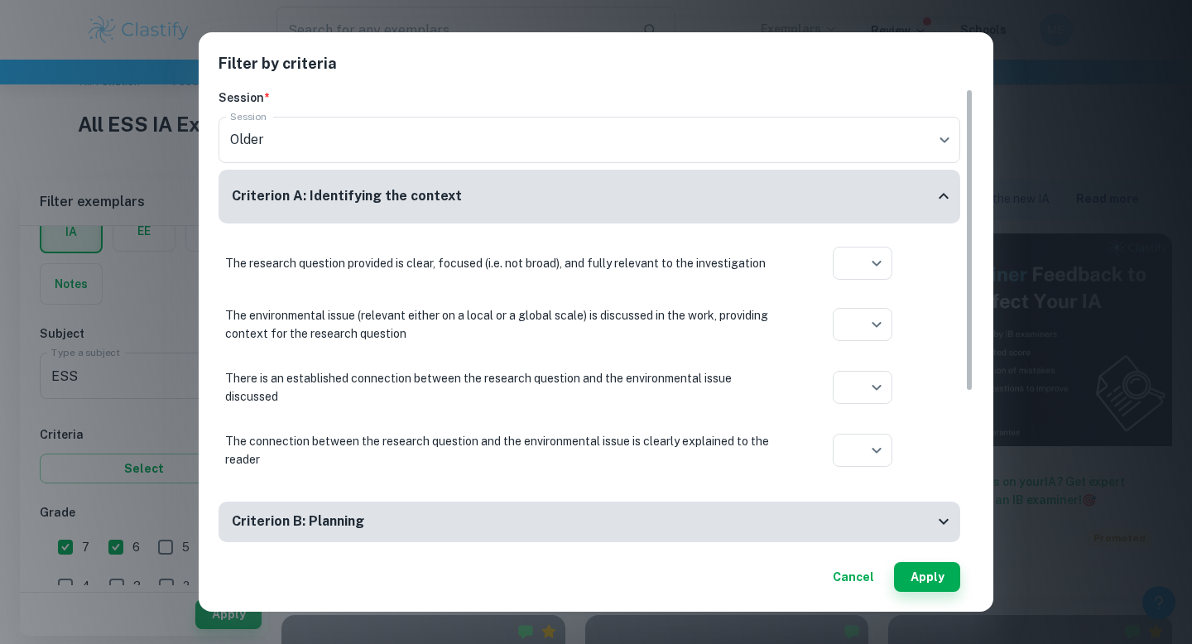
click at [847, 581] on button "Cancel" at bounding box center [853, 577] width 55 height 30
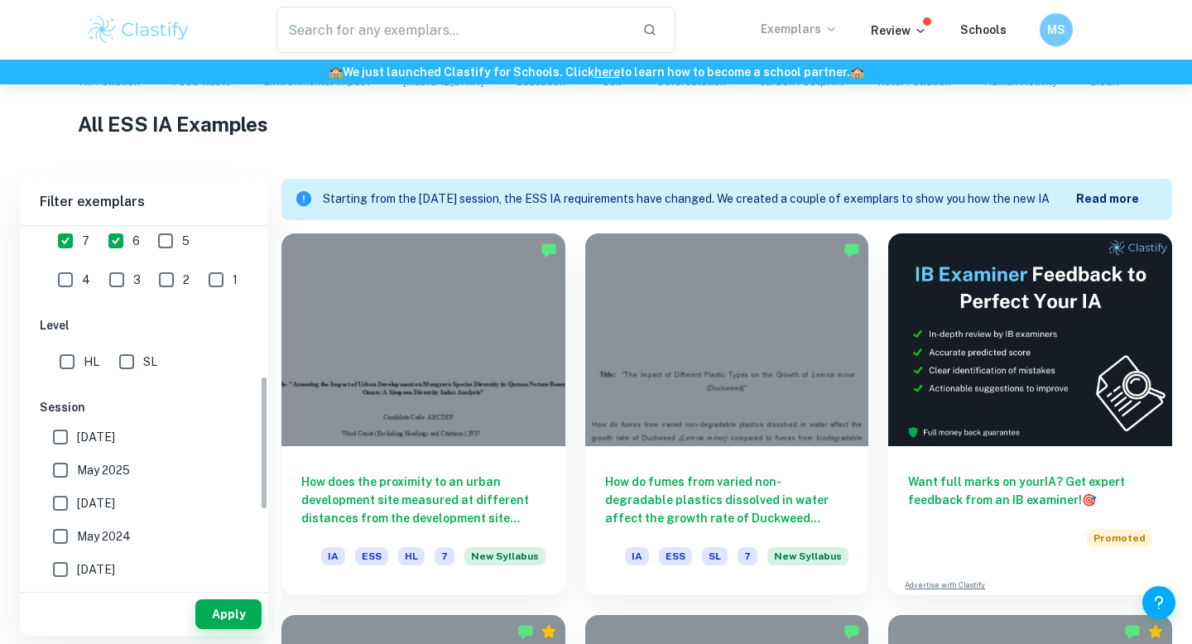
scroll to position [401, 0]
click at [124, 368] on input "SL" at bounding box center [126, 359] width 33 height 33
checkbox input "true"
click at [103, 465] on span "May 2025" at bounding box center [103, 467] width 53 height 18
click at [77, 465] on input "May 2025" at bounding box center [60, 467] width 33 height 33
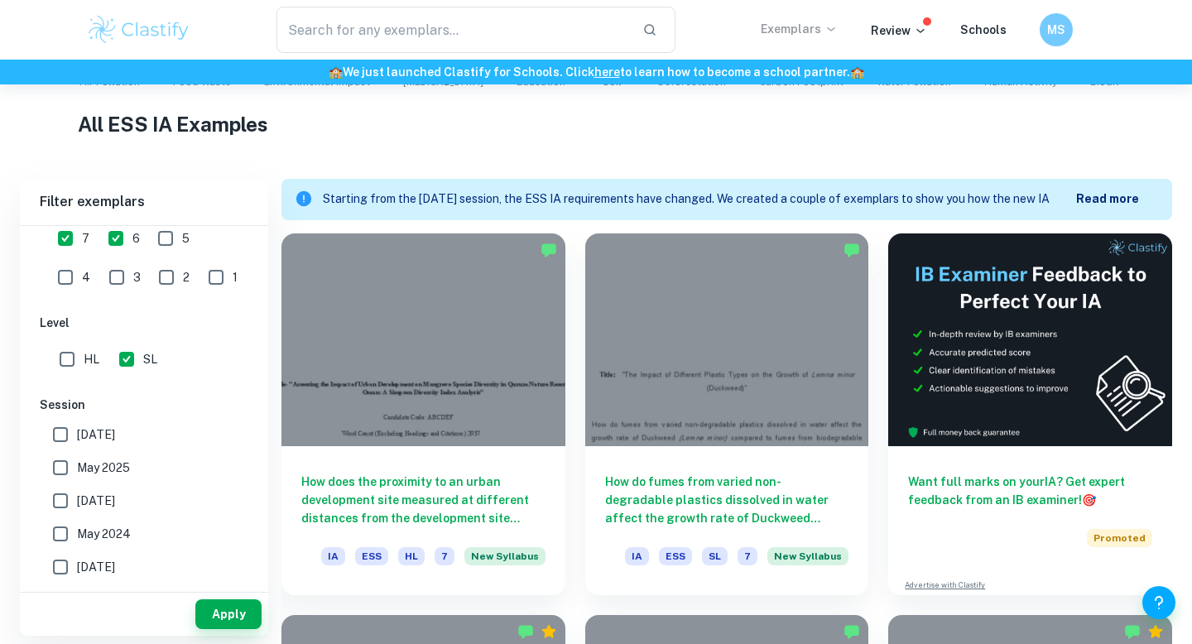
checkbox input "true"
click at [108, 436] on span "[DATE]" at bounding box center [96, 434] width 38 height 18
click at [77, 436] on input "[DATE]" at bounding box center [60, 434] width 33 height 33
checkbox input "true"
click at [231, 612] on button "Apply" at bounding box center [228, 614] width 66 height 30
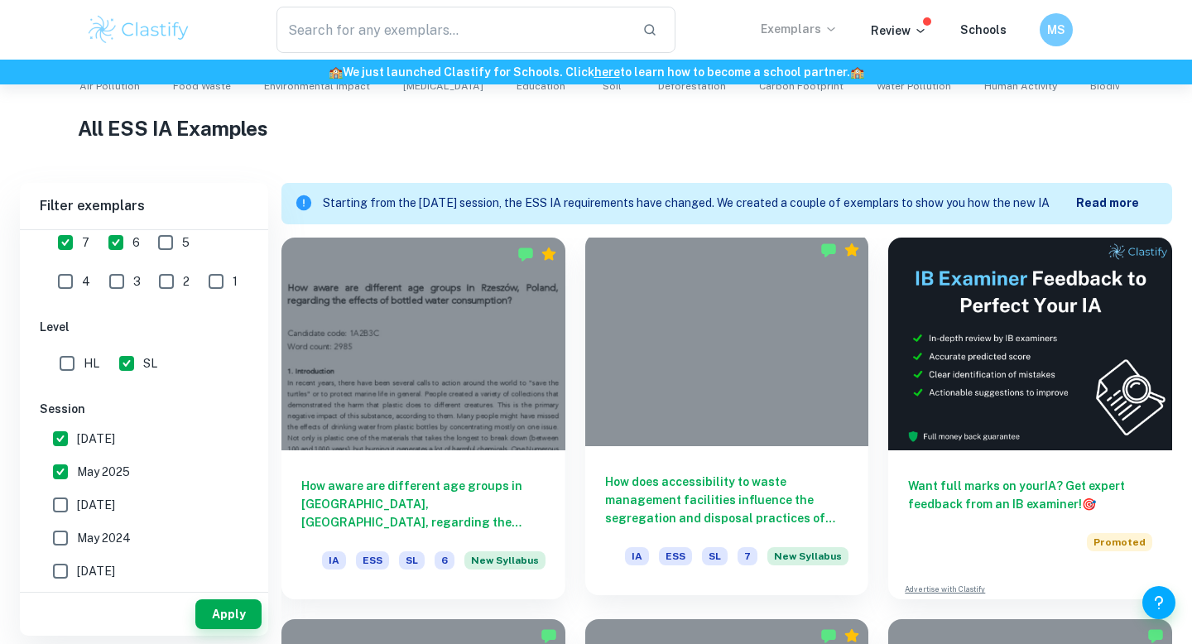
scroll to position [0, 0]
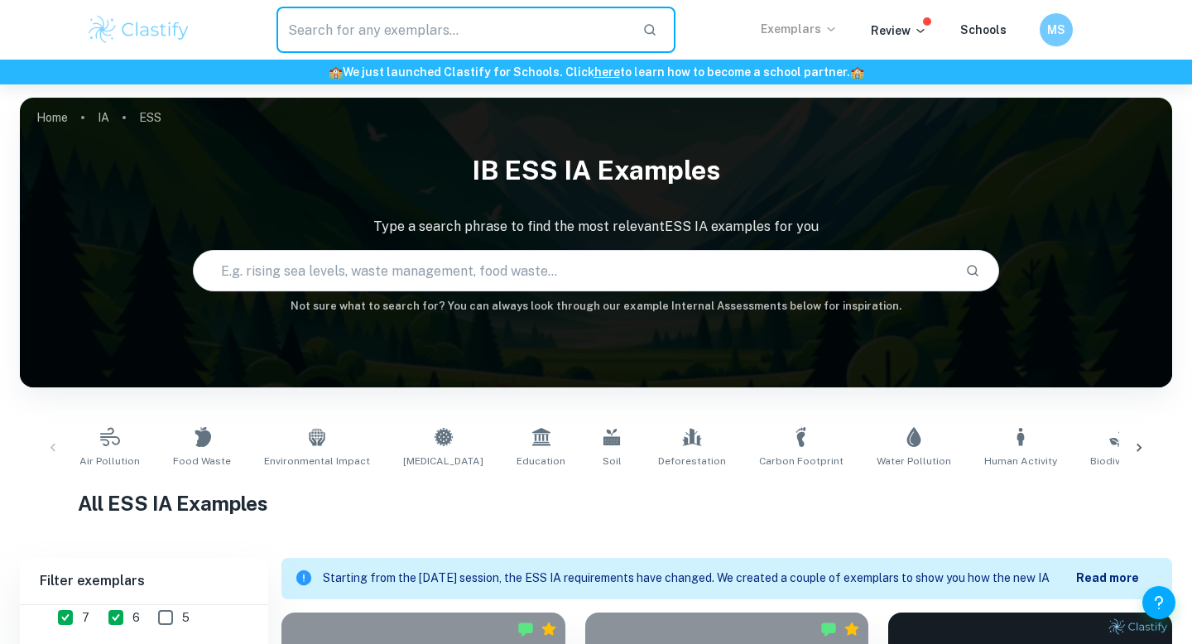
click at [472, 36] on input "text" at bounding box center [452, 30] width 353 height 46
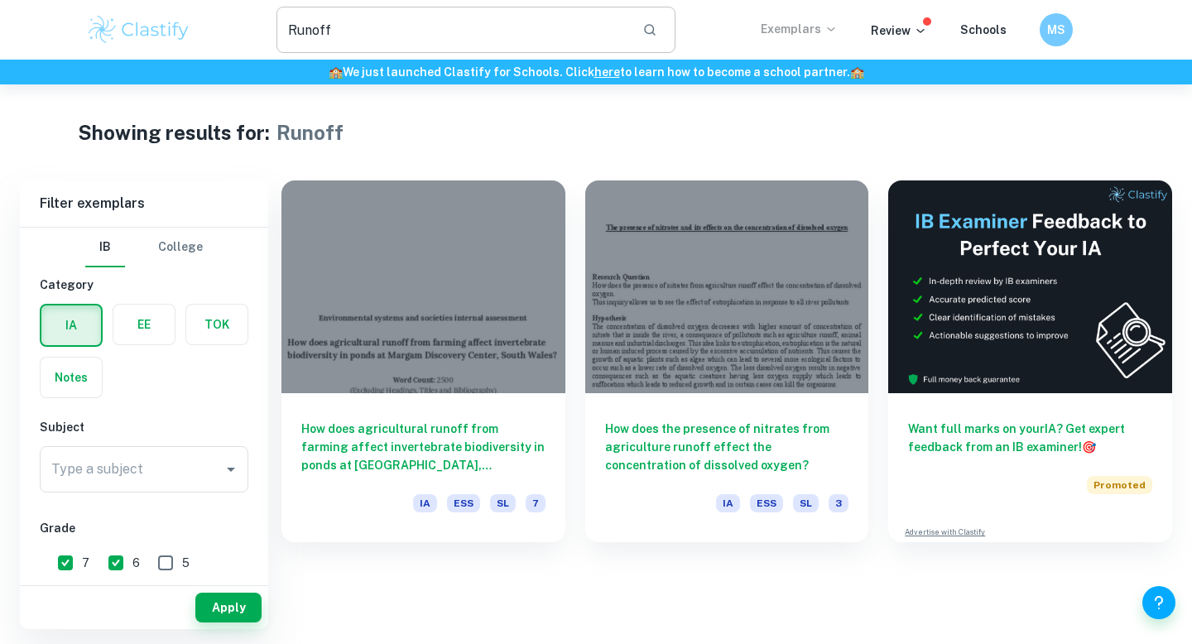
click at [363, 44] on input "Runoff" at bounding box center [452, 30] width 353 height 46
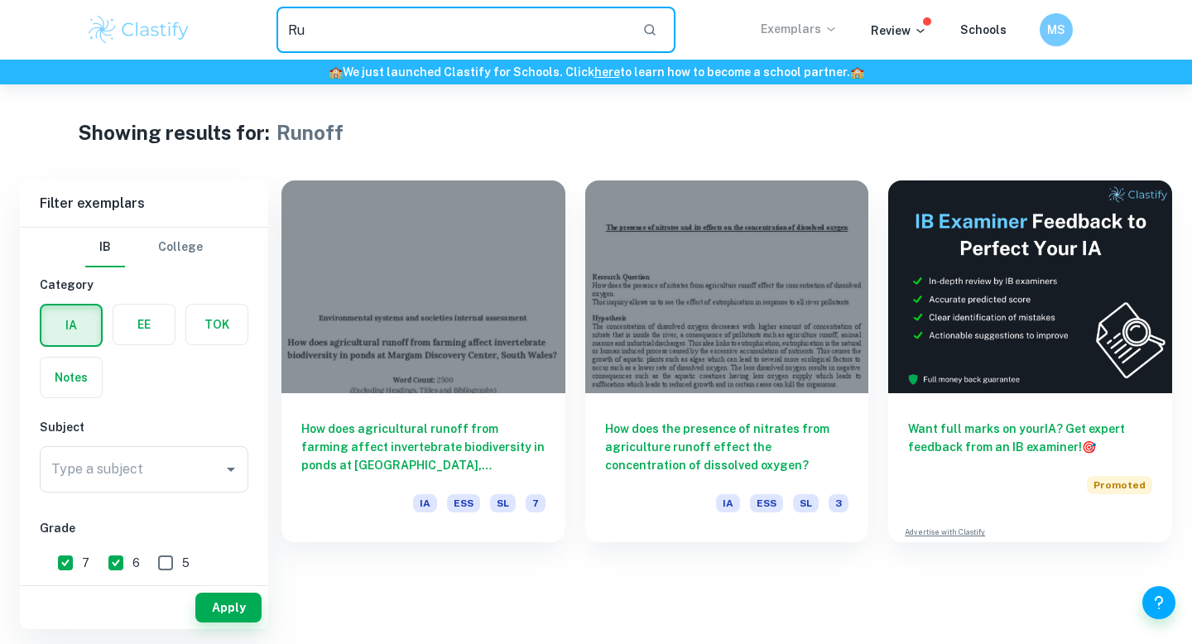
type input "R"
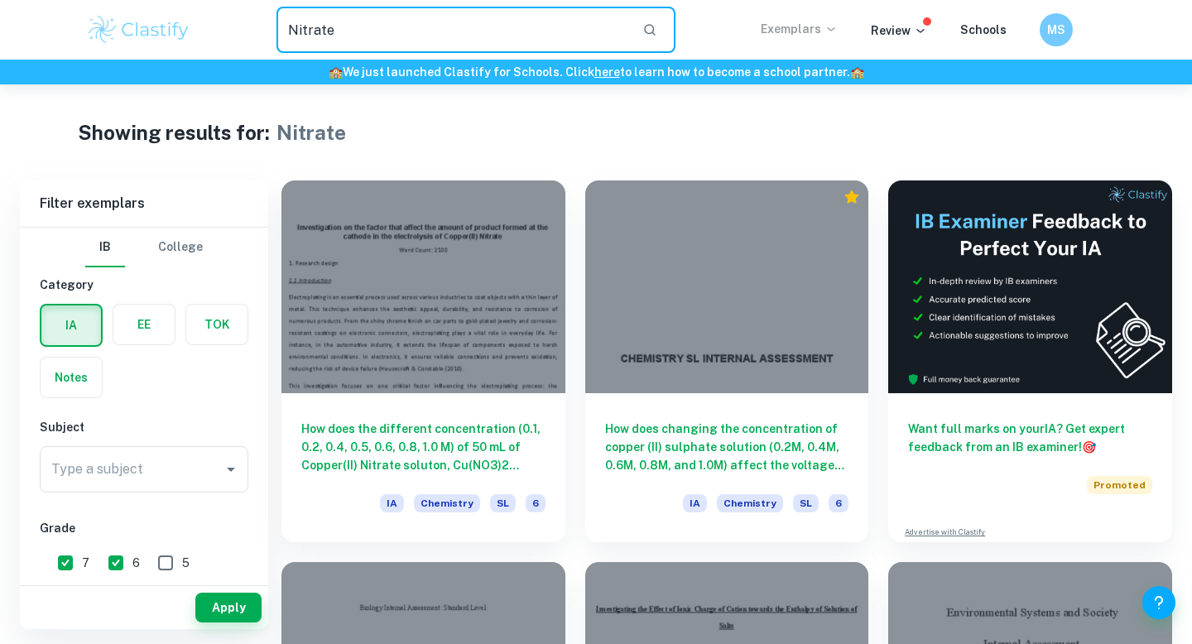
click at [379, 15] on input "Nitrate" at bounding box center [452, 30] width 353 height 46
click at [359, 36] on input "Nitrate" at bounding box center [452, 30] width 353 height 46
type input "N"
type input "Runoff"
